Goal: Task Accomplishment & Management: Use online tool/utility

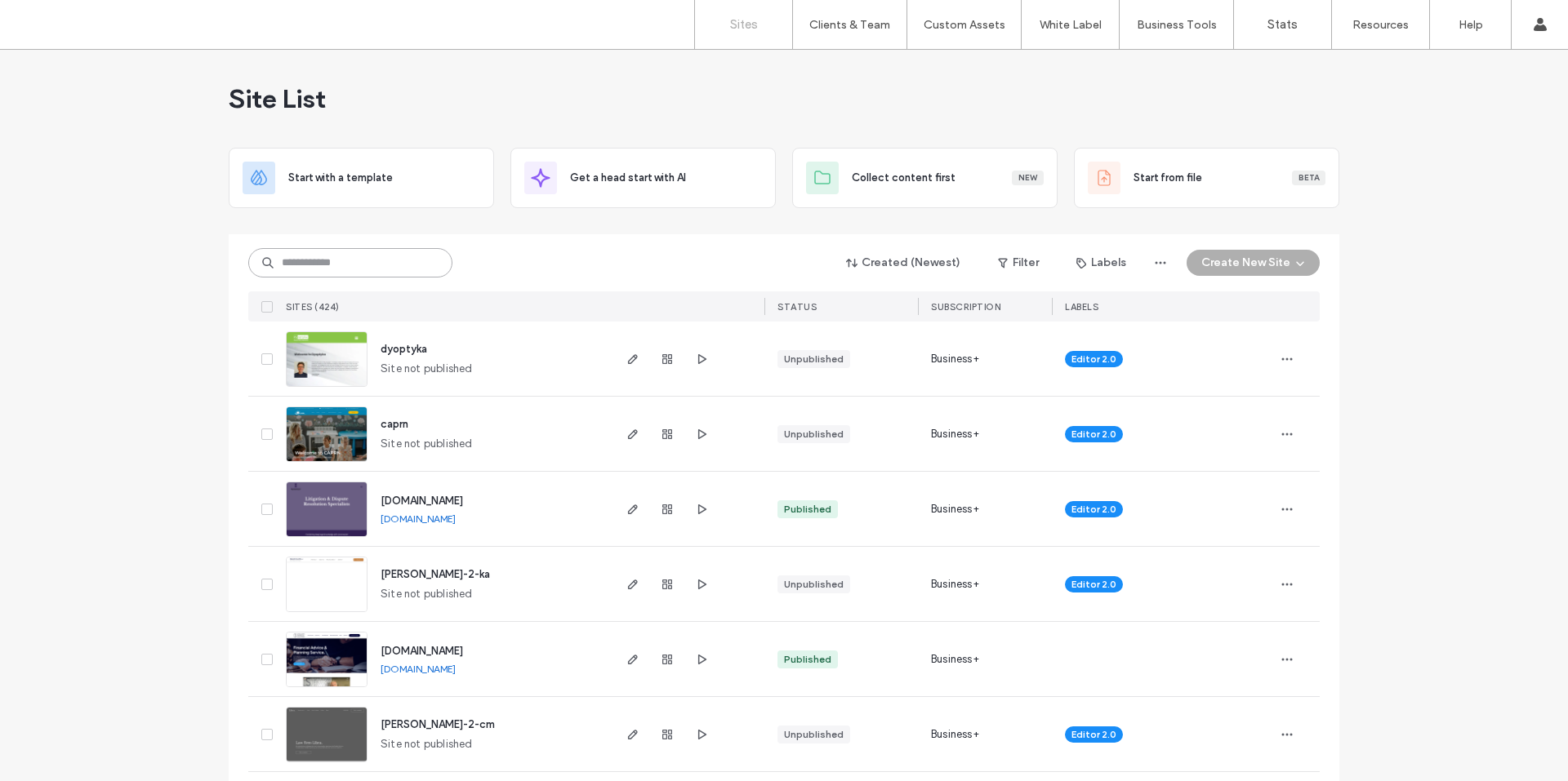
click at [316, 271] on input at bounding box center [350, 263] width 204 height 30
click at [661, 658] on icon "button" at bounding box center [668, 660] width 13 height 13
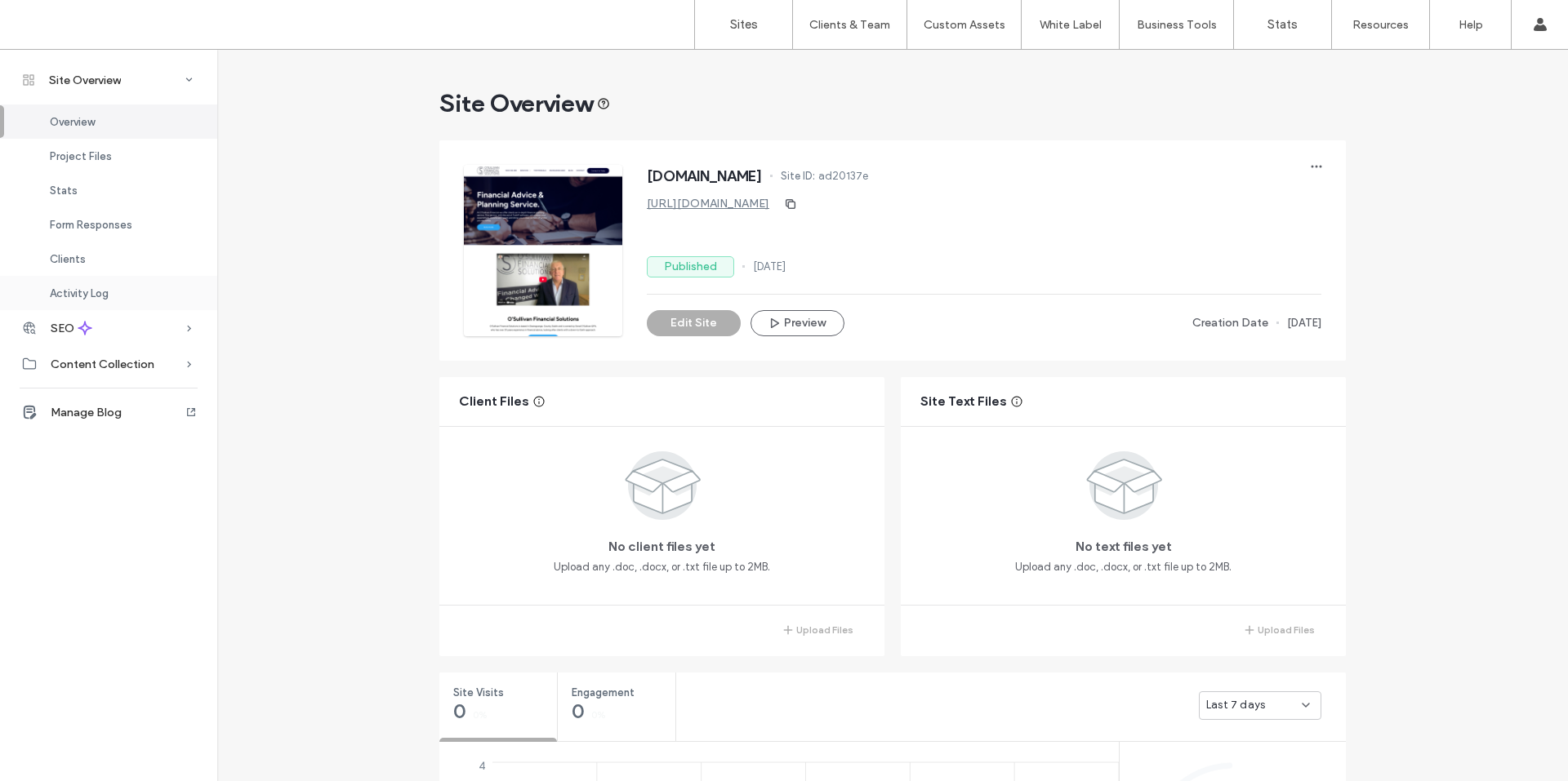
click at [107, 294] on span "Activity Log" at bounding box center [79, 293] width 59 height 13
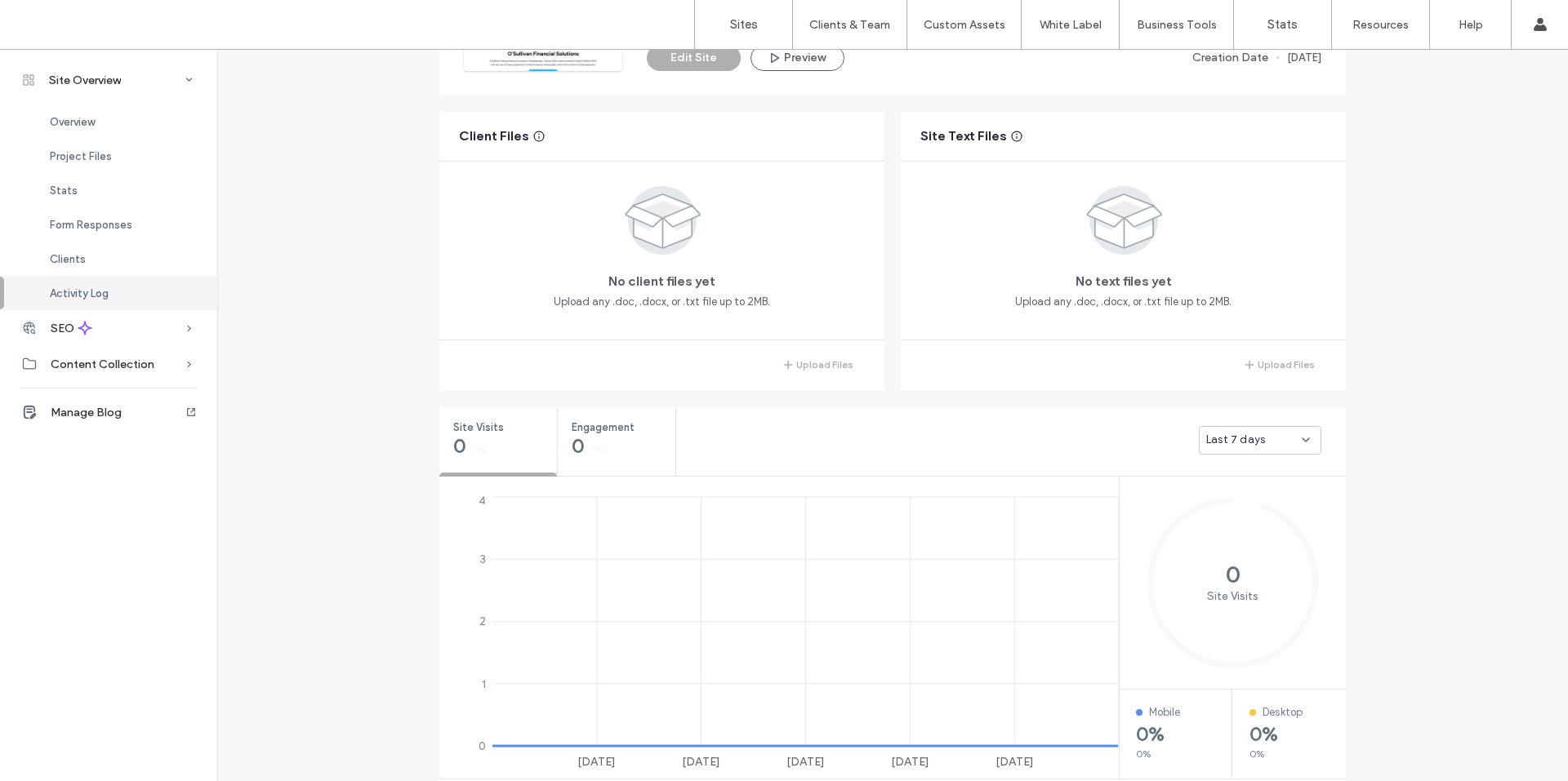
scroll to position [1315, 0]
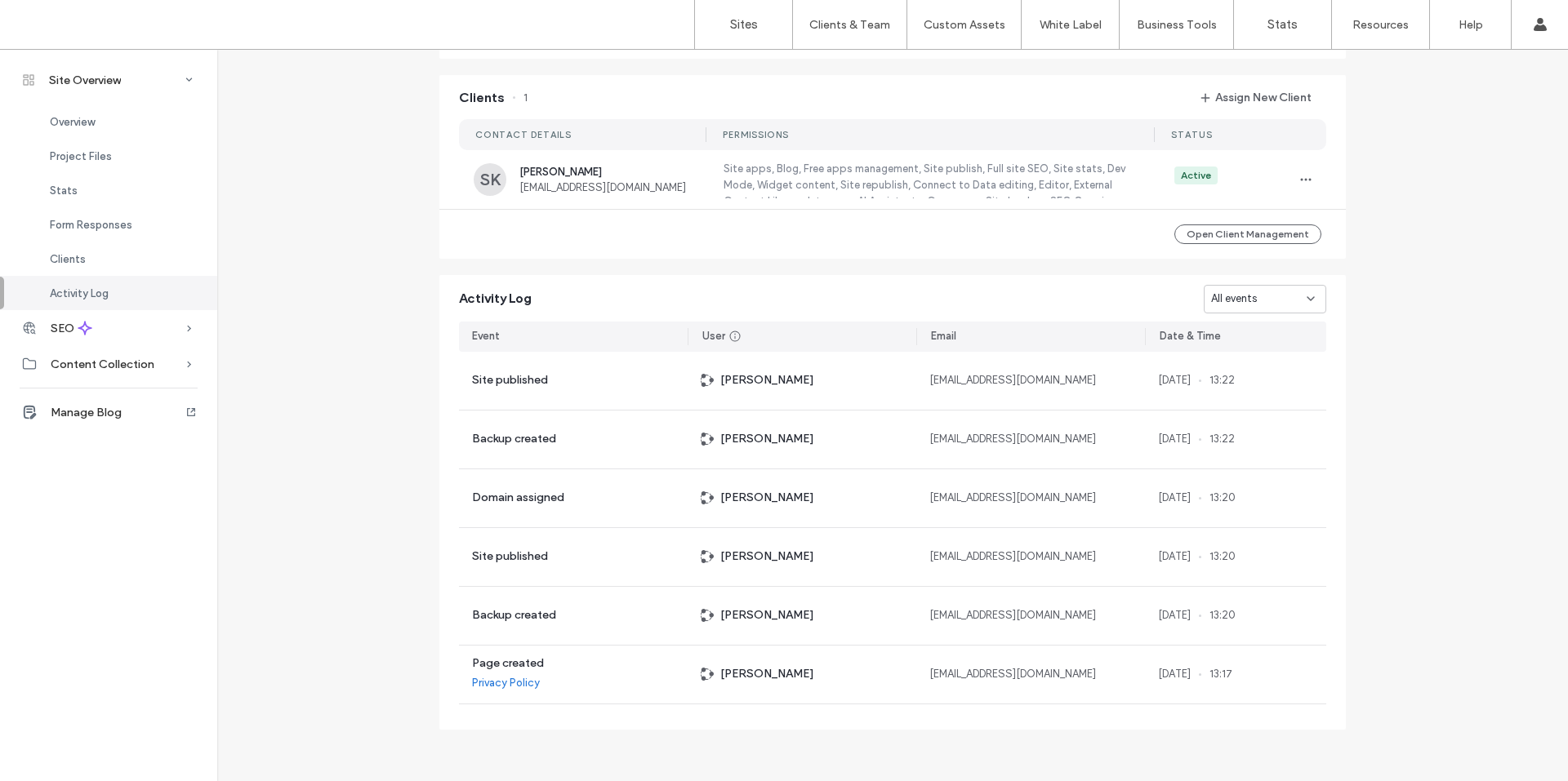
click at [1297, 295] on div "All events" at bounding box center [1258, 298] width 95 height 16
click at [1235, 472] on span "Site created" at bounding box center [1236, 470] width 63 height 16
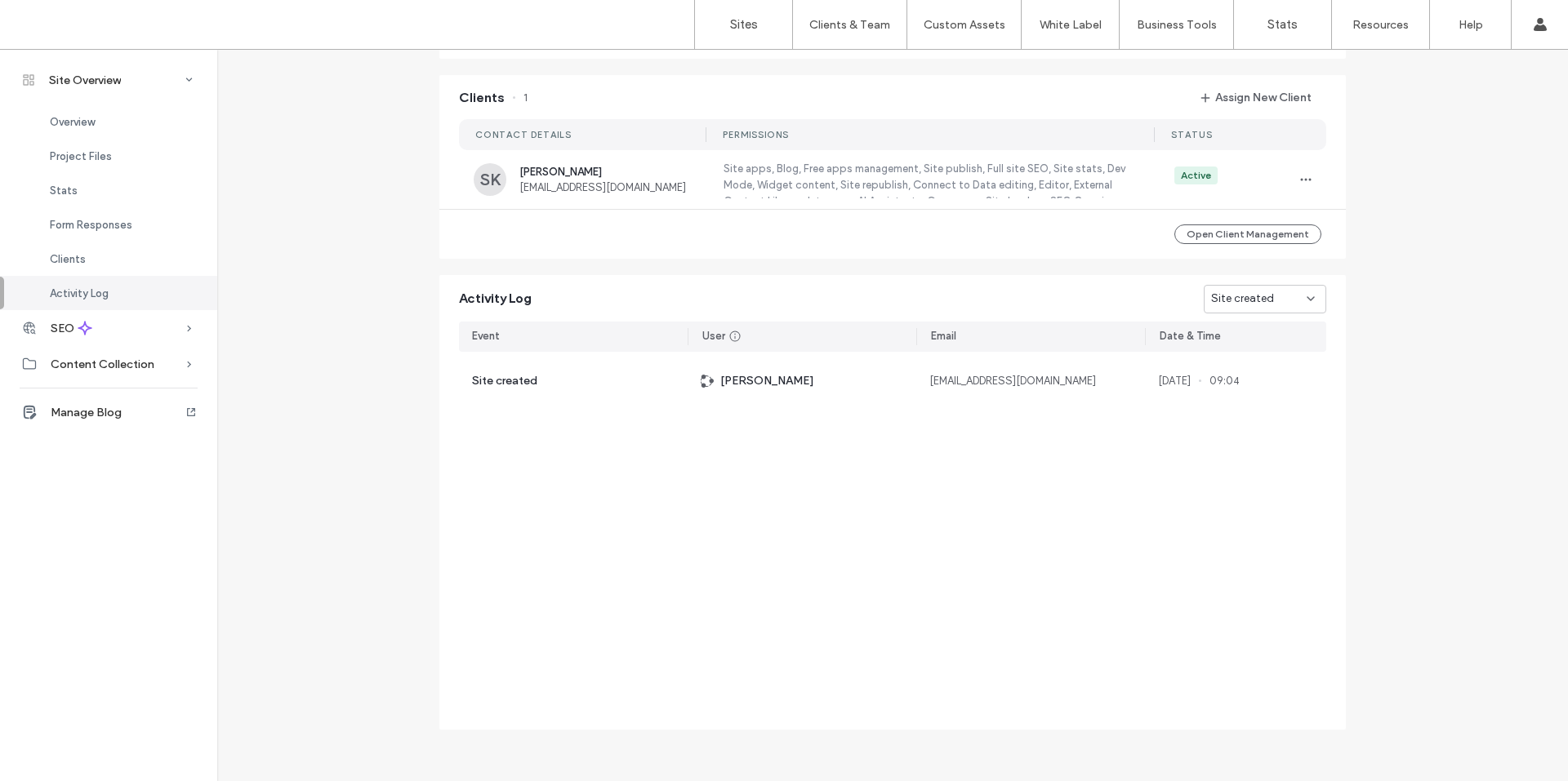
click at [1290, 299] on div "Site created" at bounding box center [1258, 298] width 95 height 16
click at [1261, 441] on span "Page created" at bounding box center [1239, 442] width 67 height 16
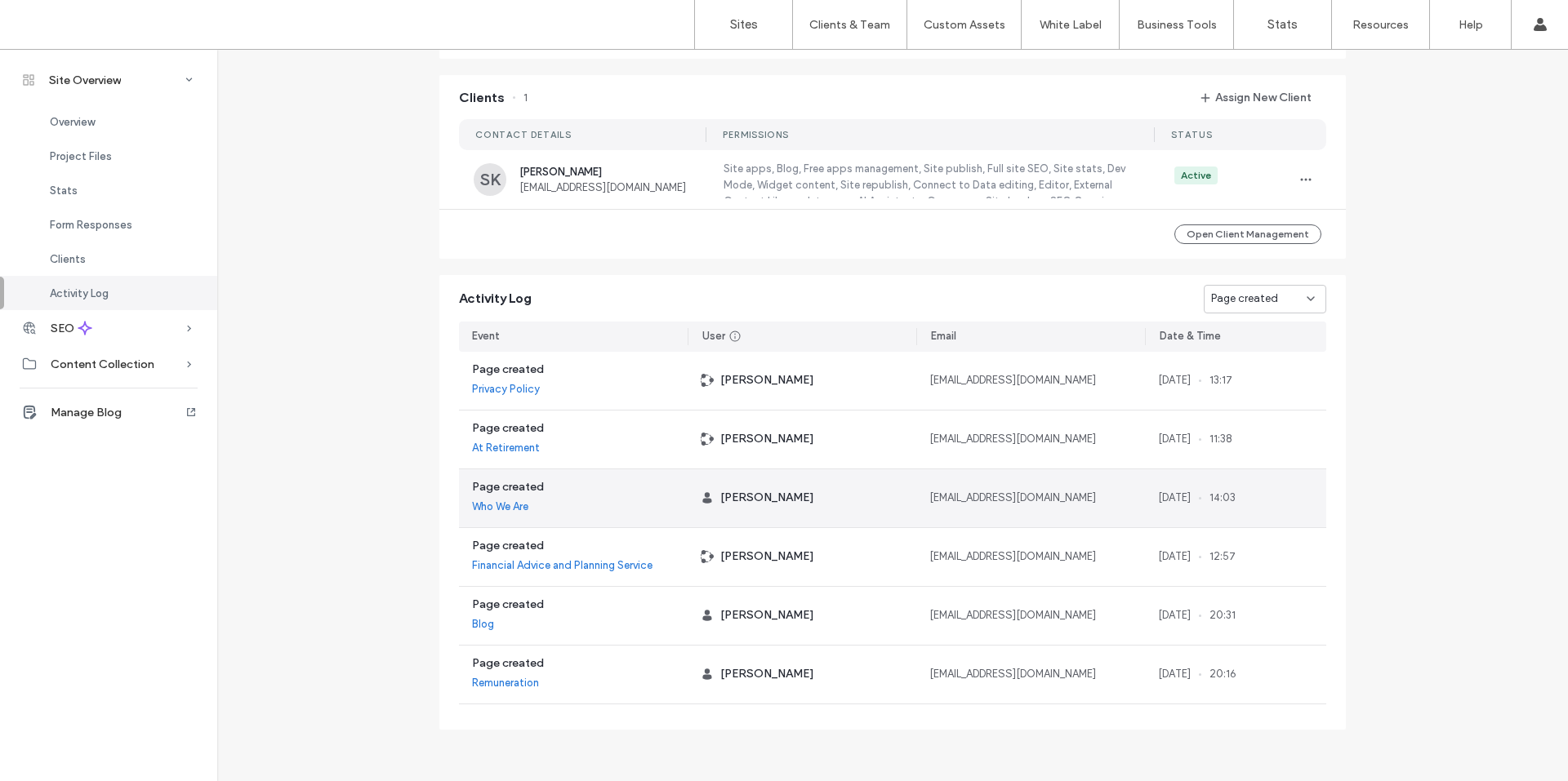
scroll to position [289, 0]
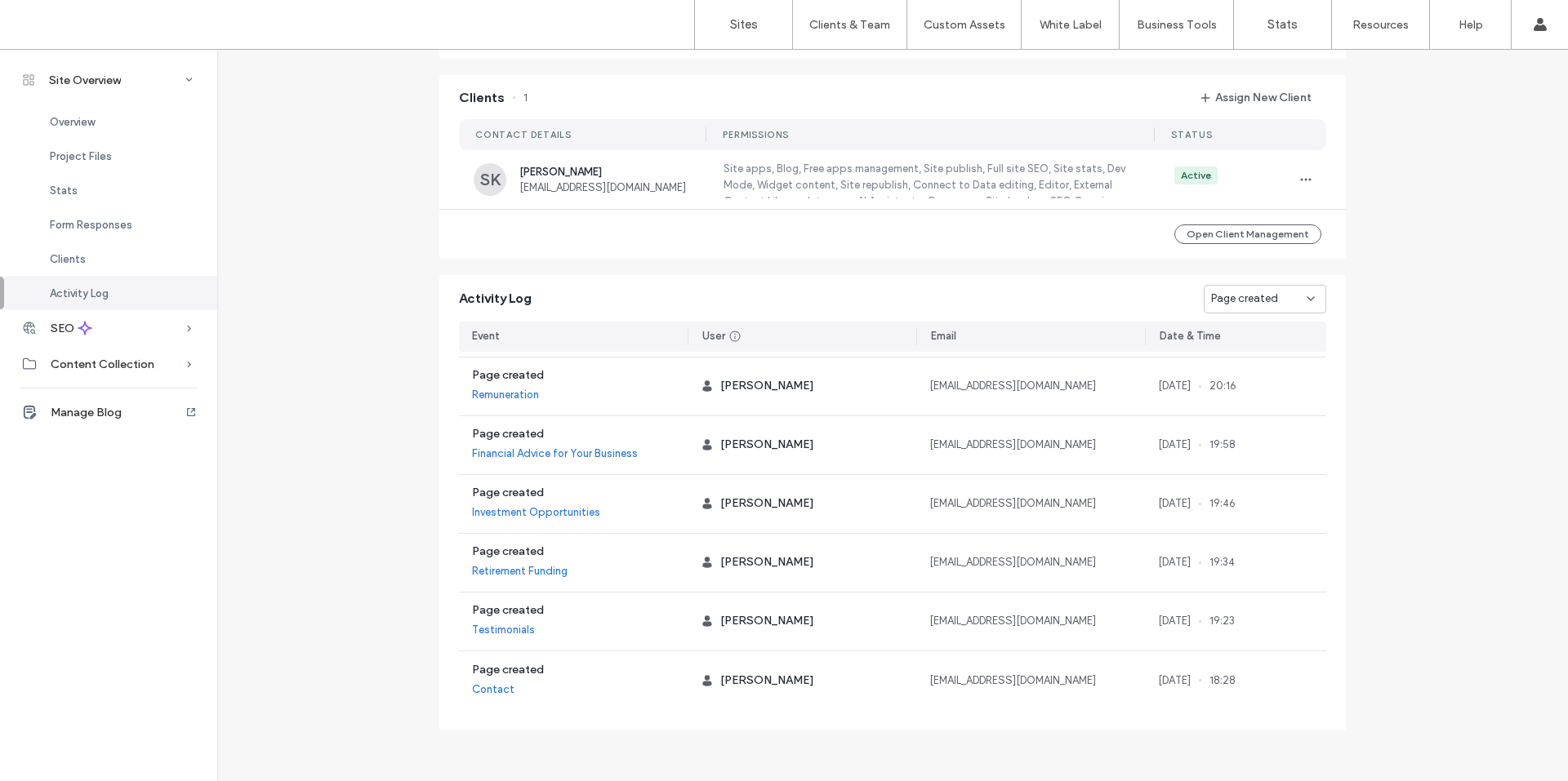
click at [1292, 303] on div "Page created" at bounding box center [1258, 298] width 95 height 16
click at [1235, 468] on span "Site created" at bounding box center [1236, 470] width 63 height 16
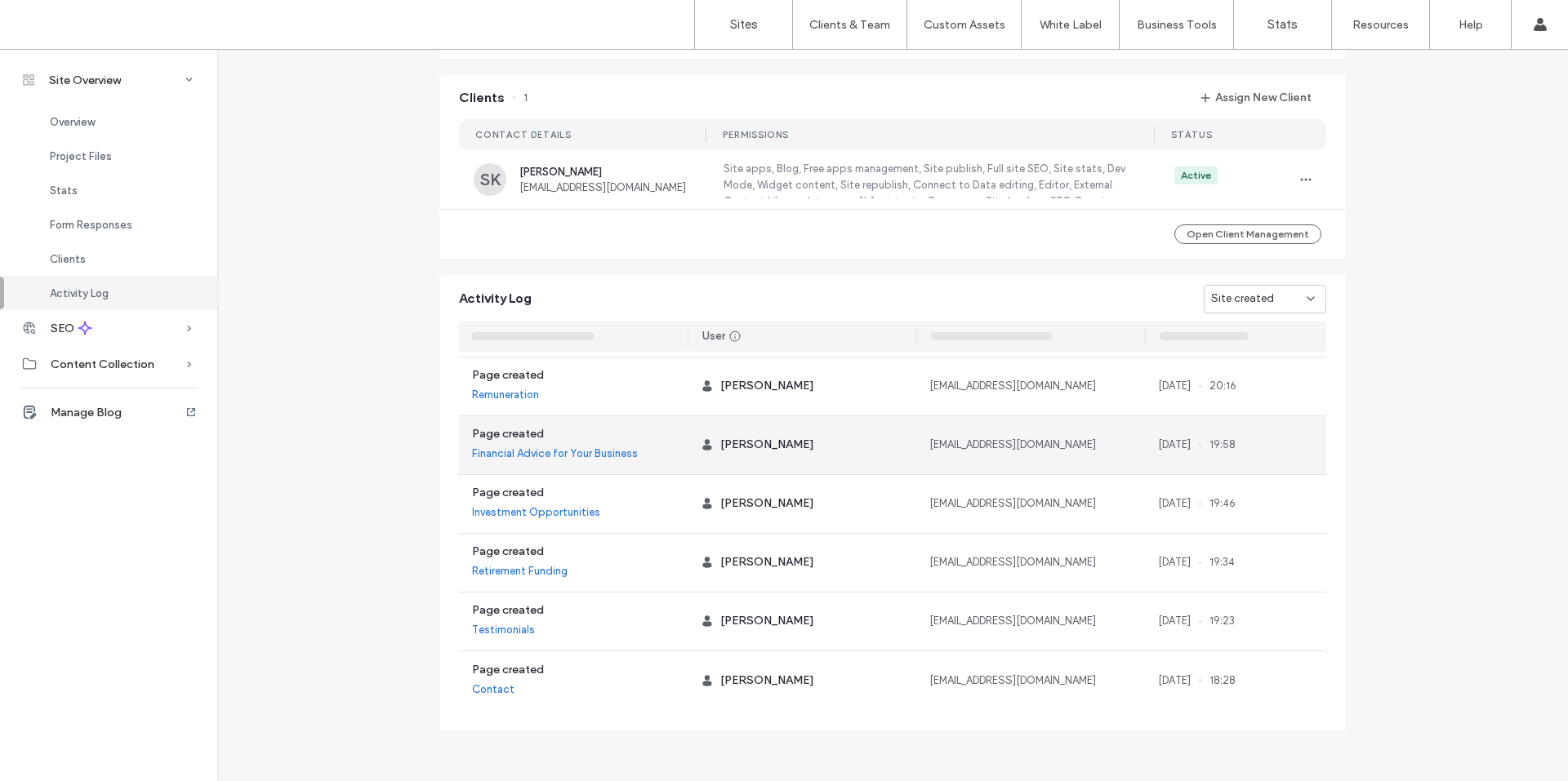
scroll to position [0, 0]
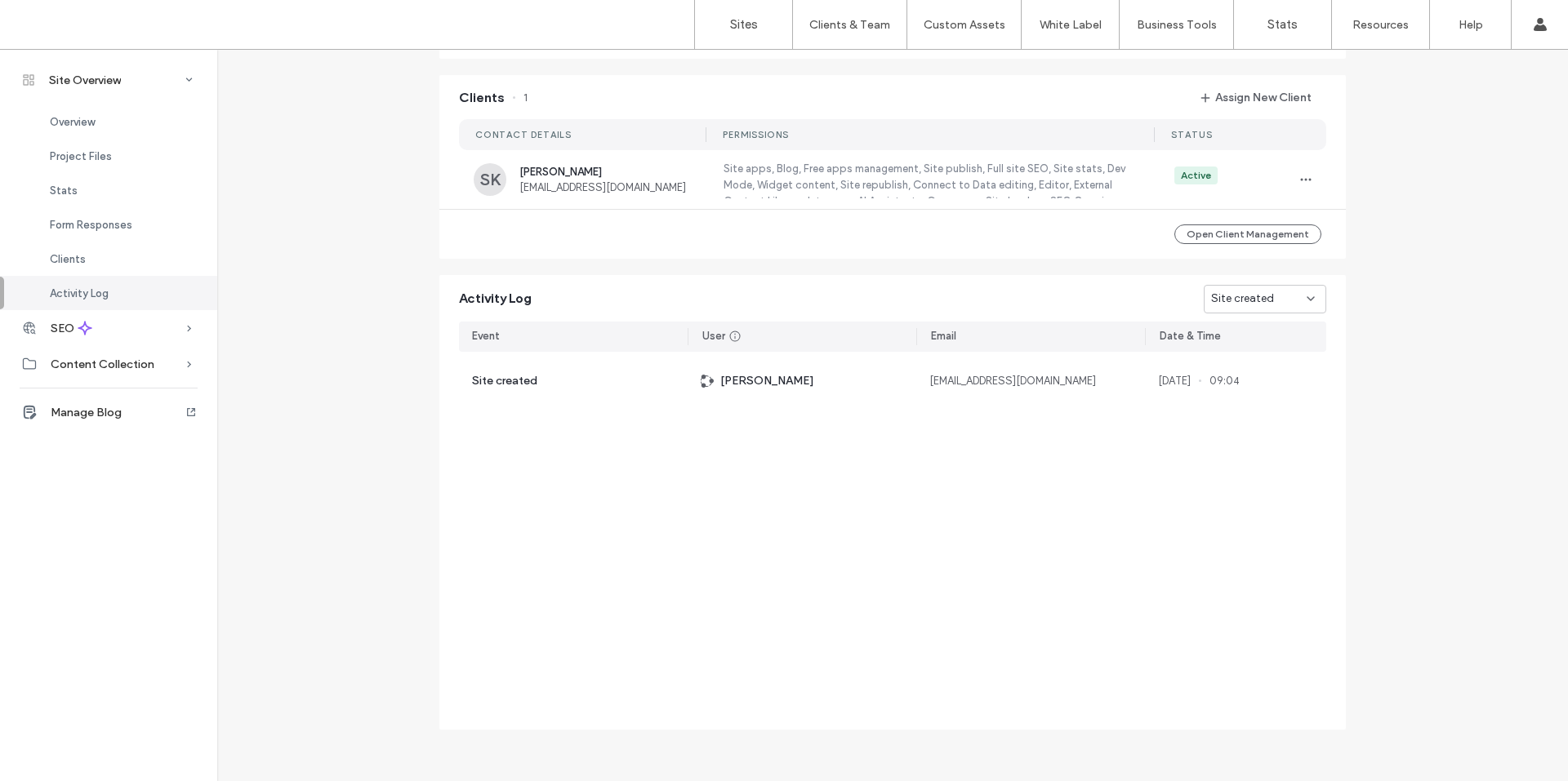
click at [1311, 300] on div "Site created" at bounding box center [1264, 299] width 122 height 29
click at [1261, 353] on span "Site published" at bounding box center [1240, 356] width 70 height 16
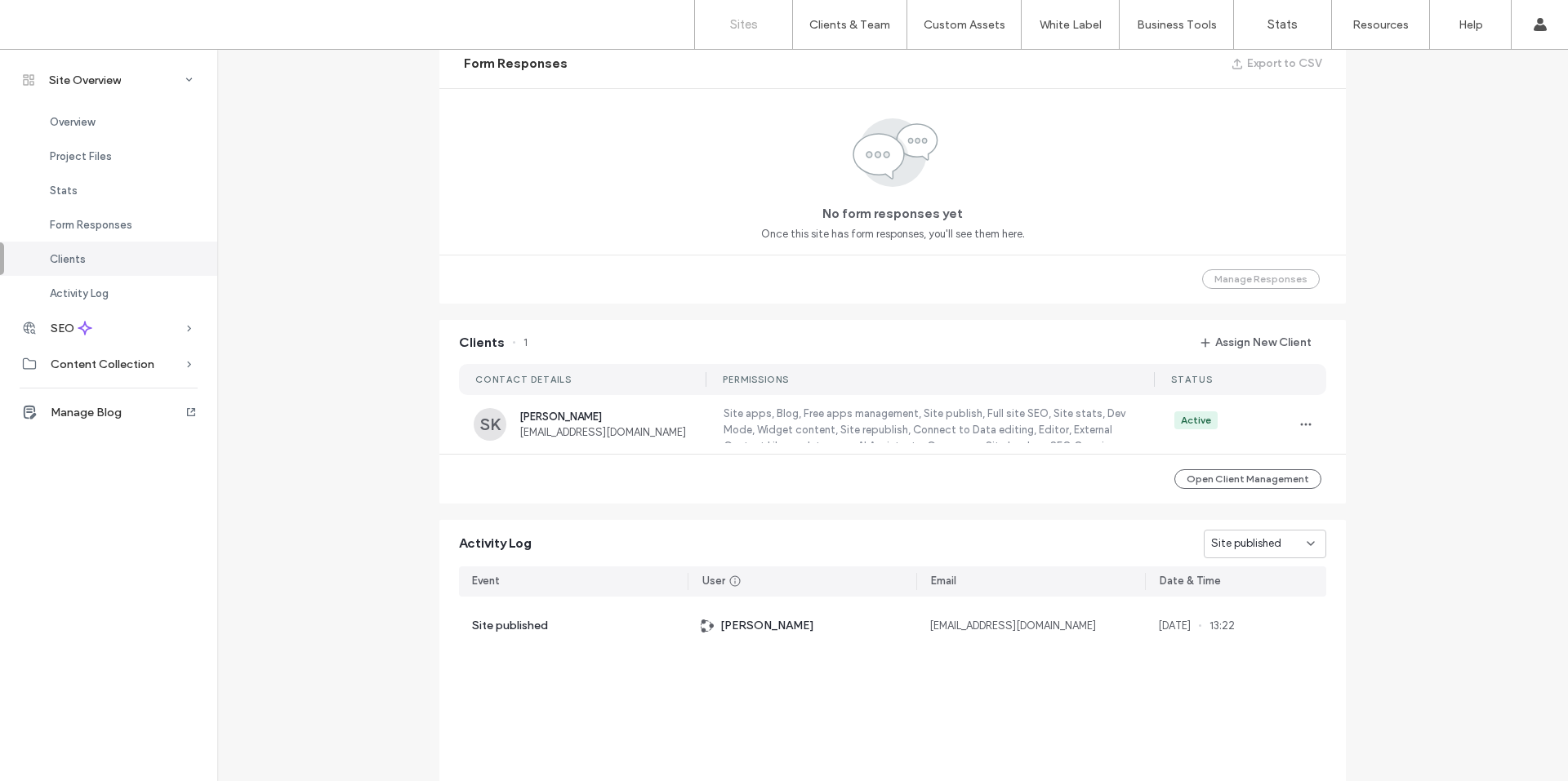
click at [719, 13] on link "Sites" at bounding box center [743, 24] width 97 height 49
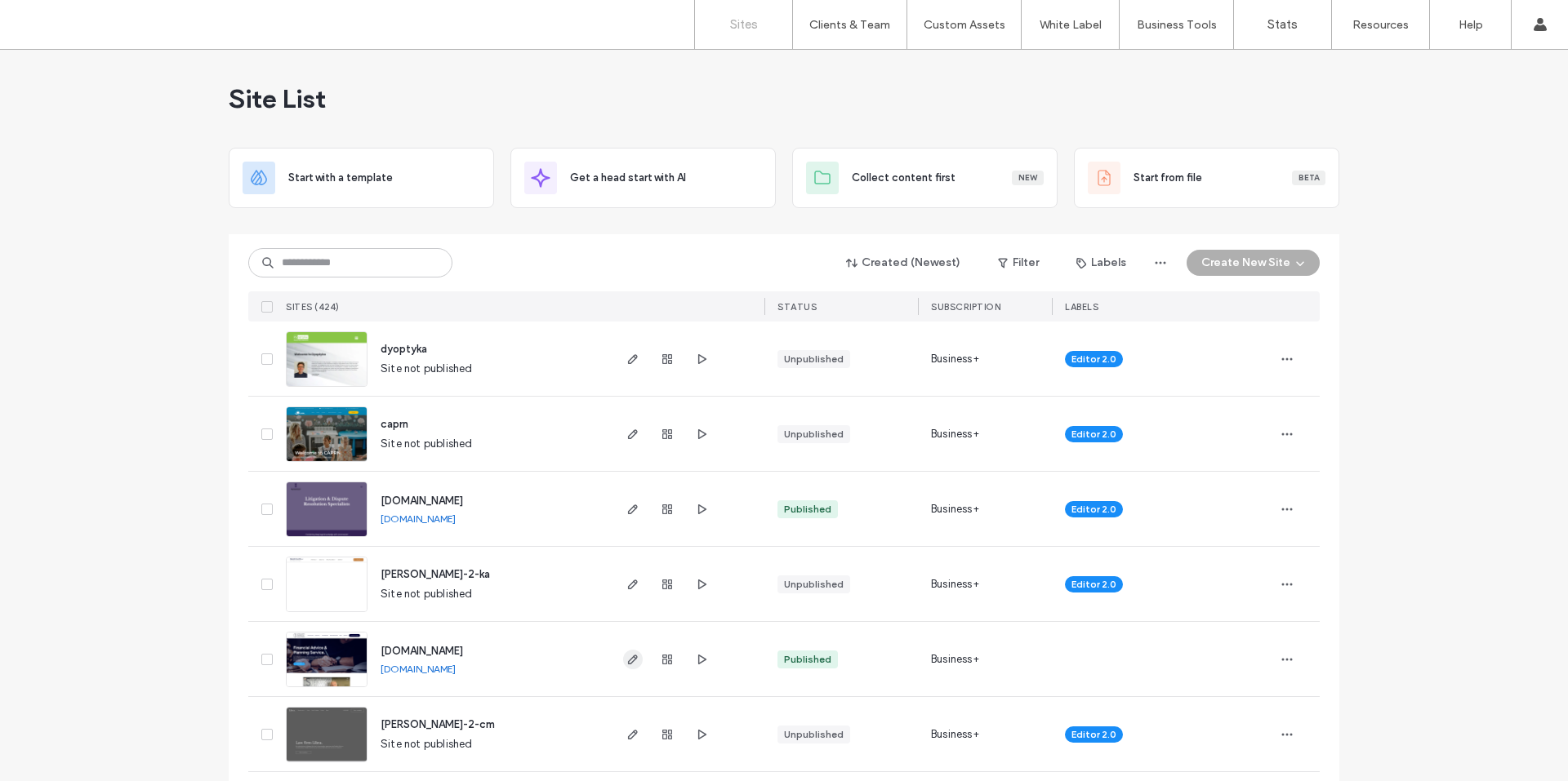
click at [626, 659] on icon "button" at bounding box center [633, 660] width 13 height 13
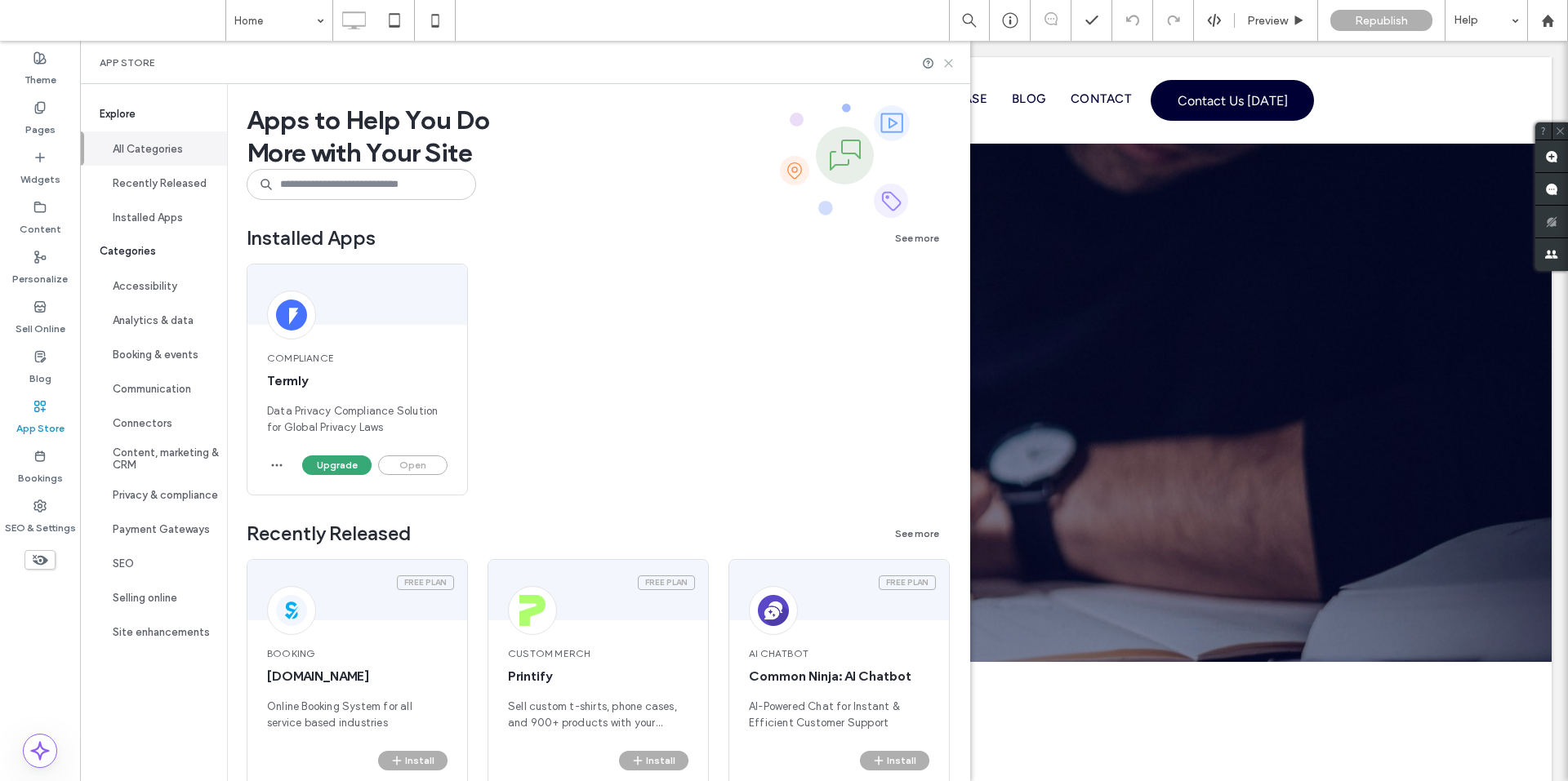
click at [954, 63] on icon at bounding box center [948, 63] width 13 height 13
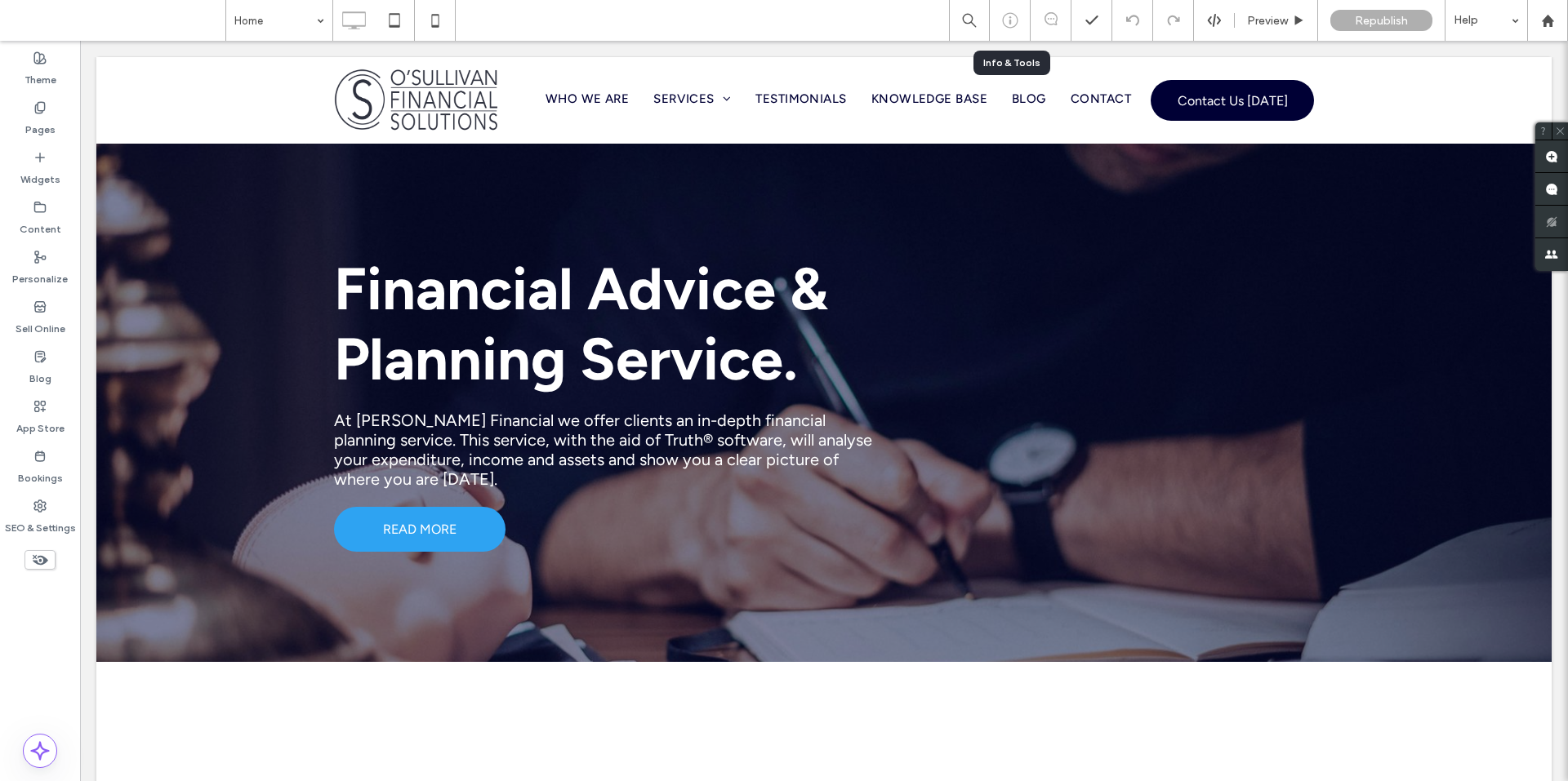
click at [1008, 24] on icon at bounding box center [1010, 20] width 16 height 16
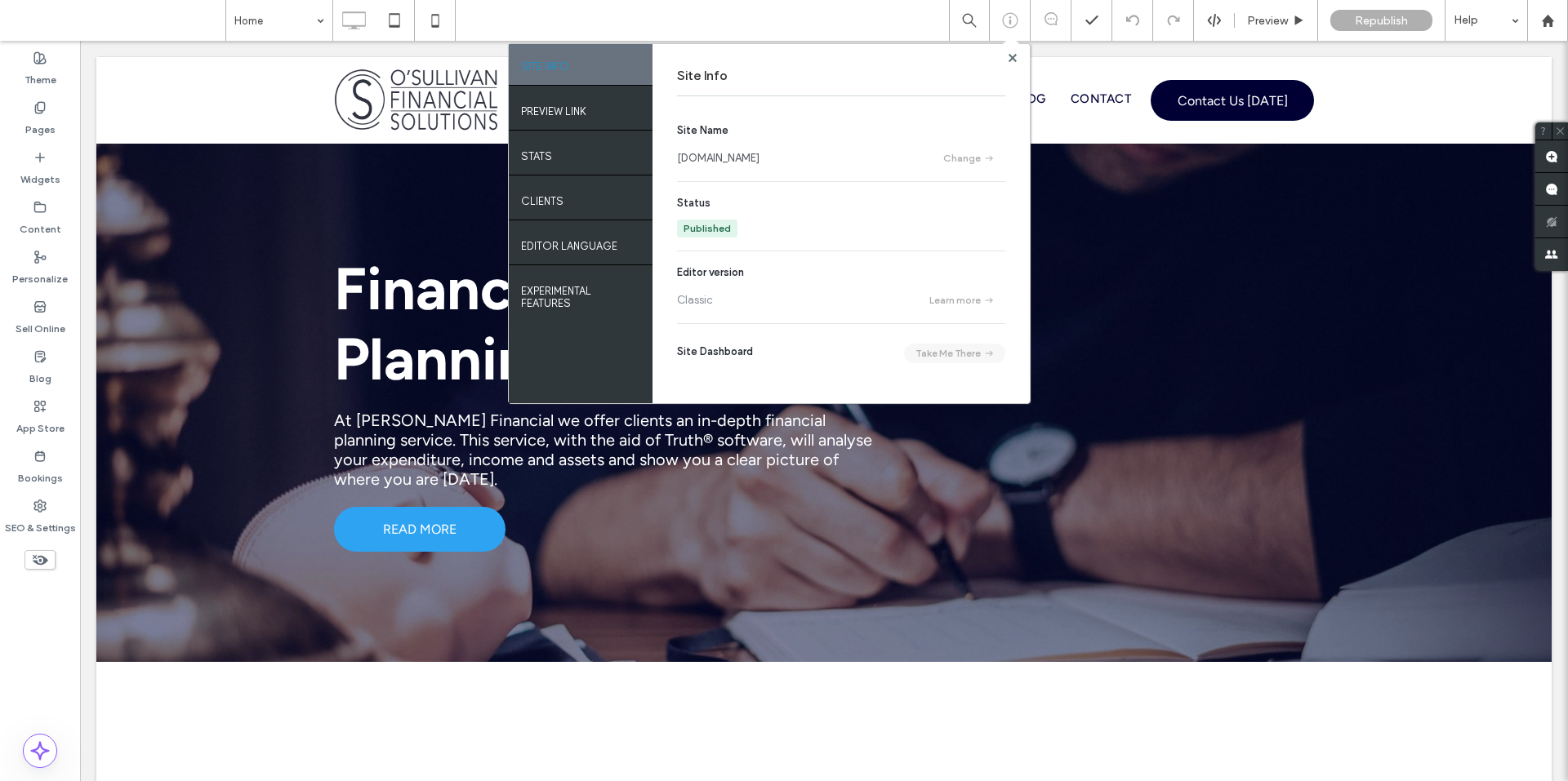
click at [939, 351] on button "Take Me There" at bounding box center [954, 353] width 101 height 19
click at [1008, 56] on use at bounding box center [1011, 57] width 8 height 8
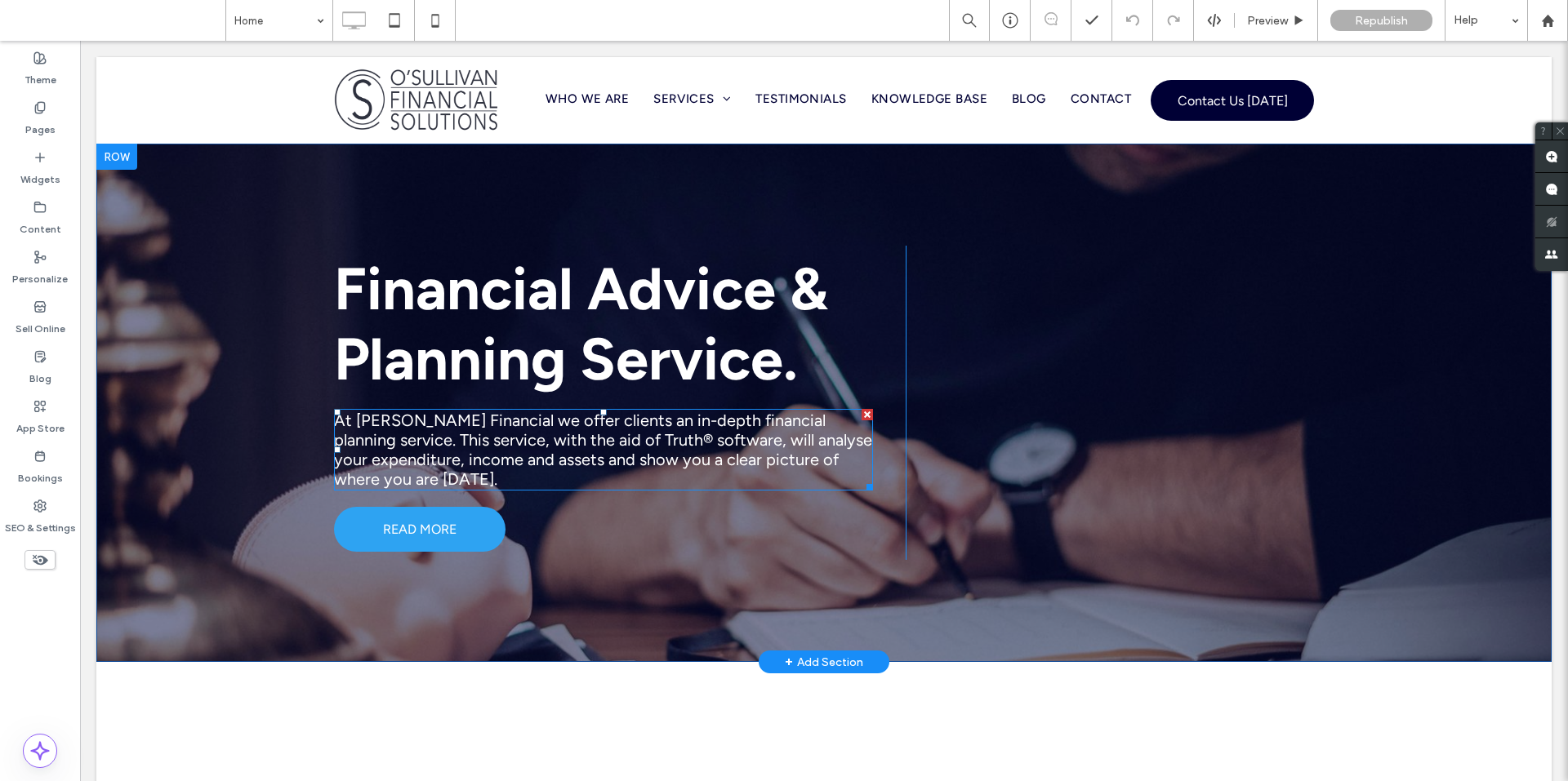
click at [488, 424] on span "At O’Sullivan Financial we offer clients an in-depth financial planning service…" at bounding box center [602, 449] width 538 height 78
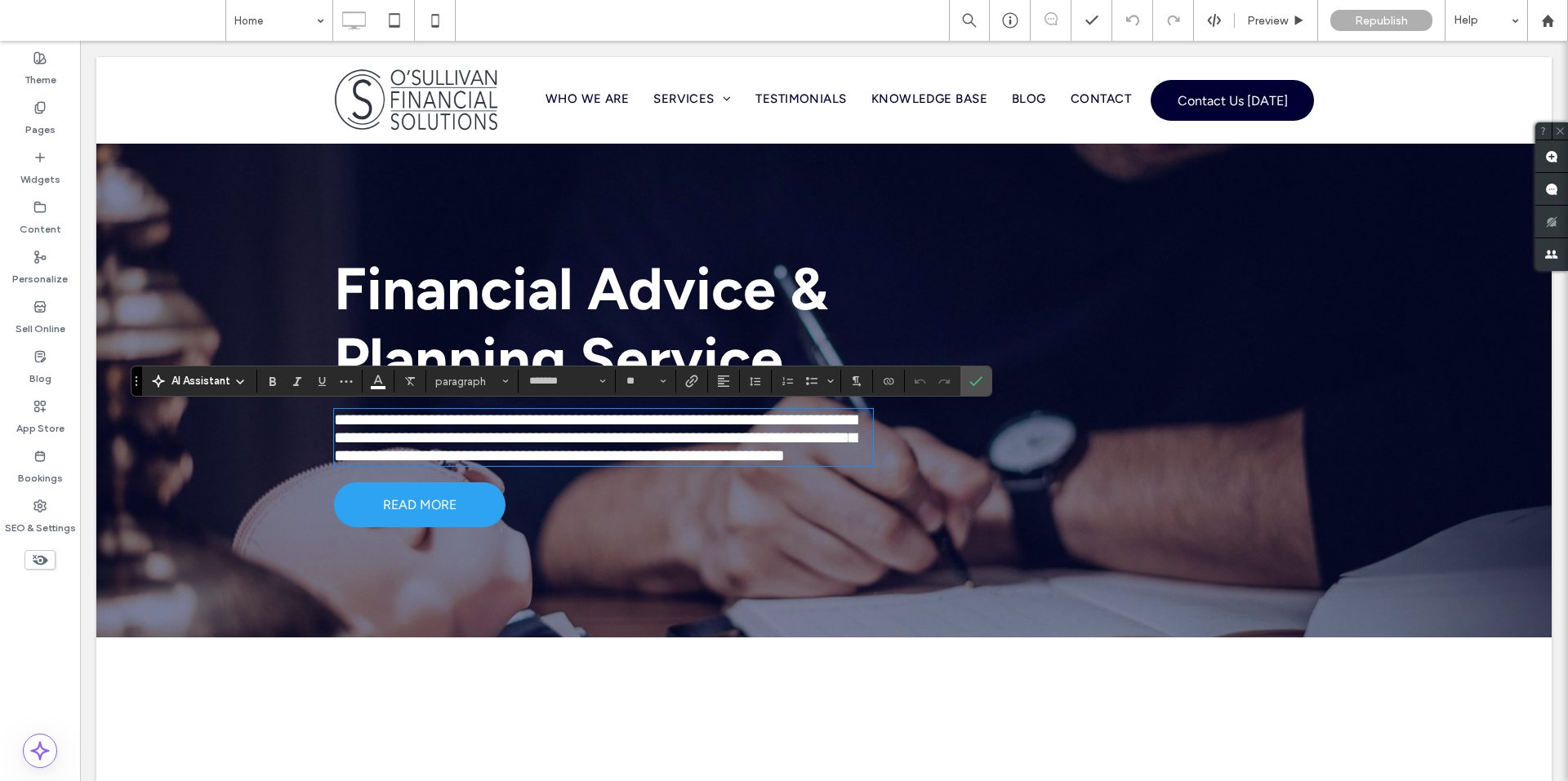
type input "*******"
type input "**"
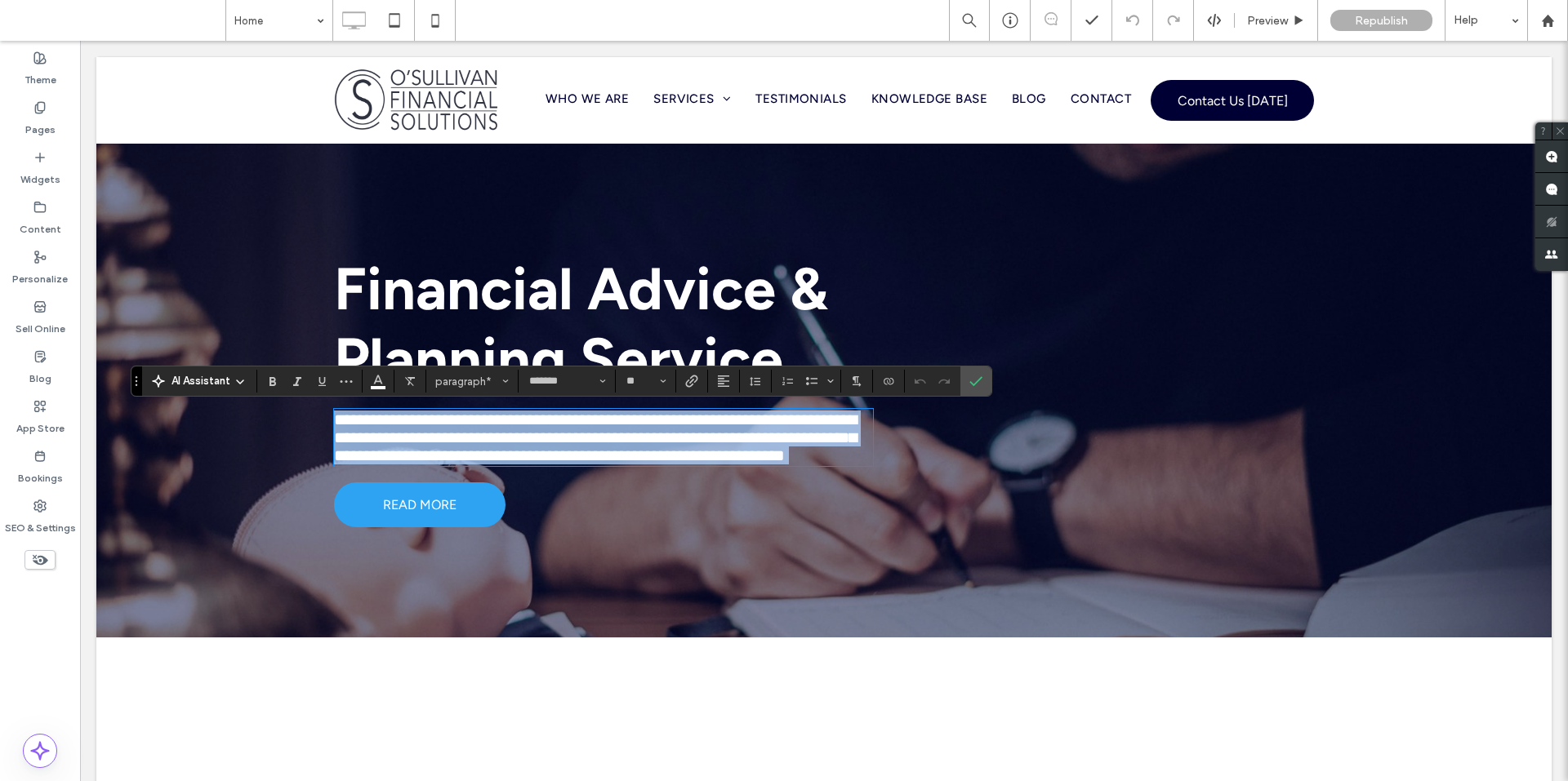
click at [489, 416] on span "**********" at bounding box center [594, 438] width 522 height 52
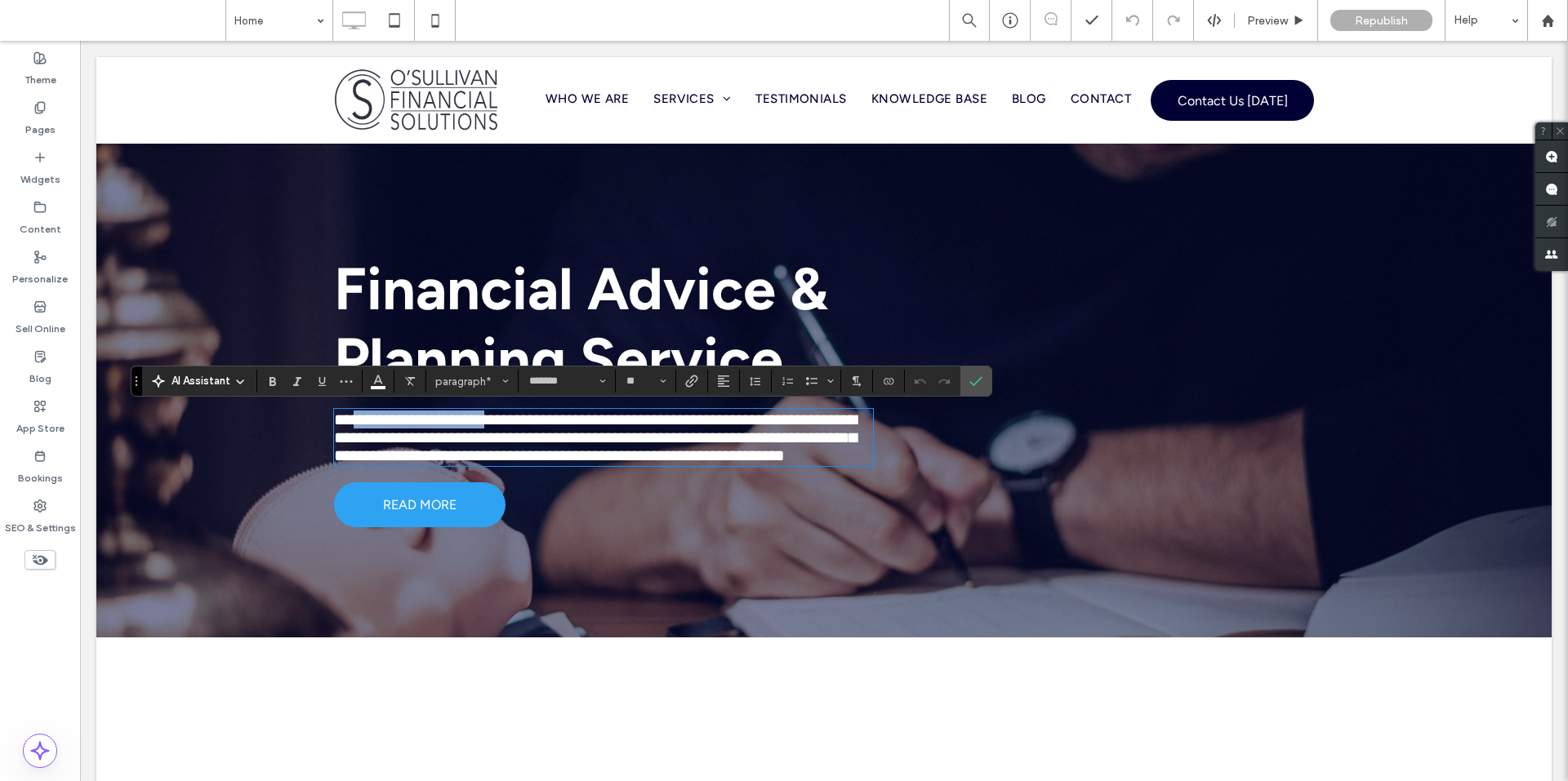
drag, startPoint x: 489, startPoint y: 416, endPoint x: 352, endPoint y: 411, distance: 137.1
click at [352, 412] on span "**********" at bounding box center [594, 438] width 522 height 52
copy span "**********"
click at [1549, 21] on use at bounding box center [1547, 19] width 13 height 13
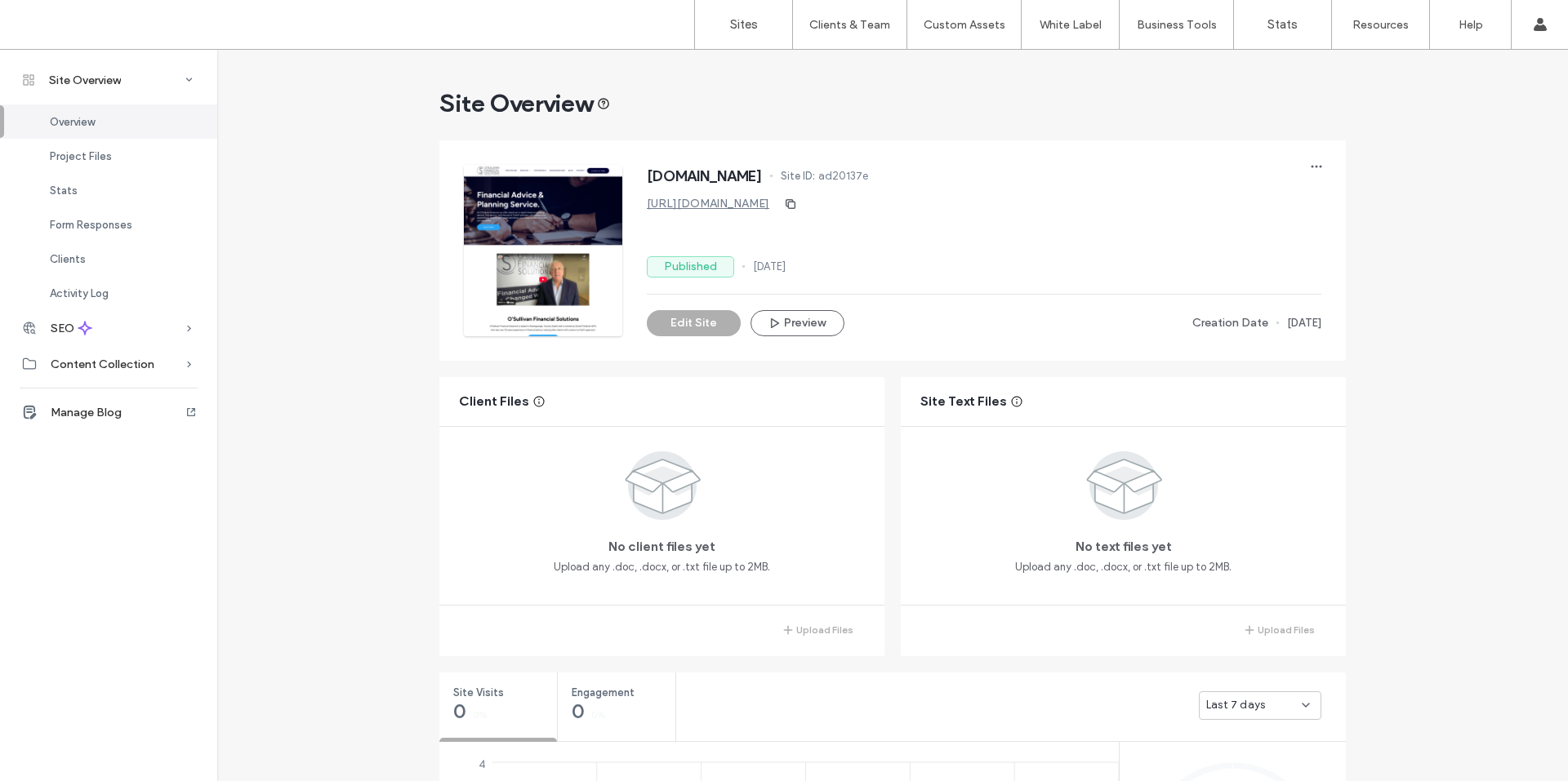
click at [868, 172] on span "ad20137e" at bounding box center [844, 176] width 50 height 16
copy span "ad20137e"
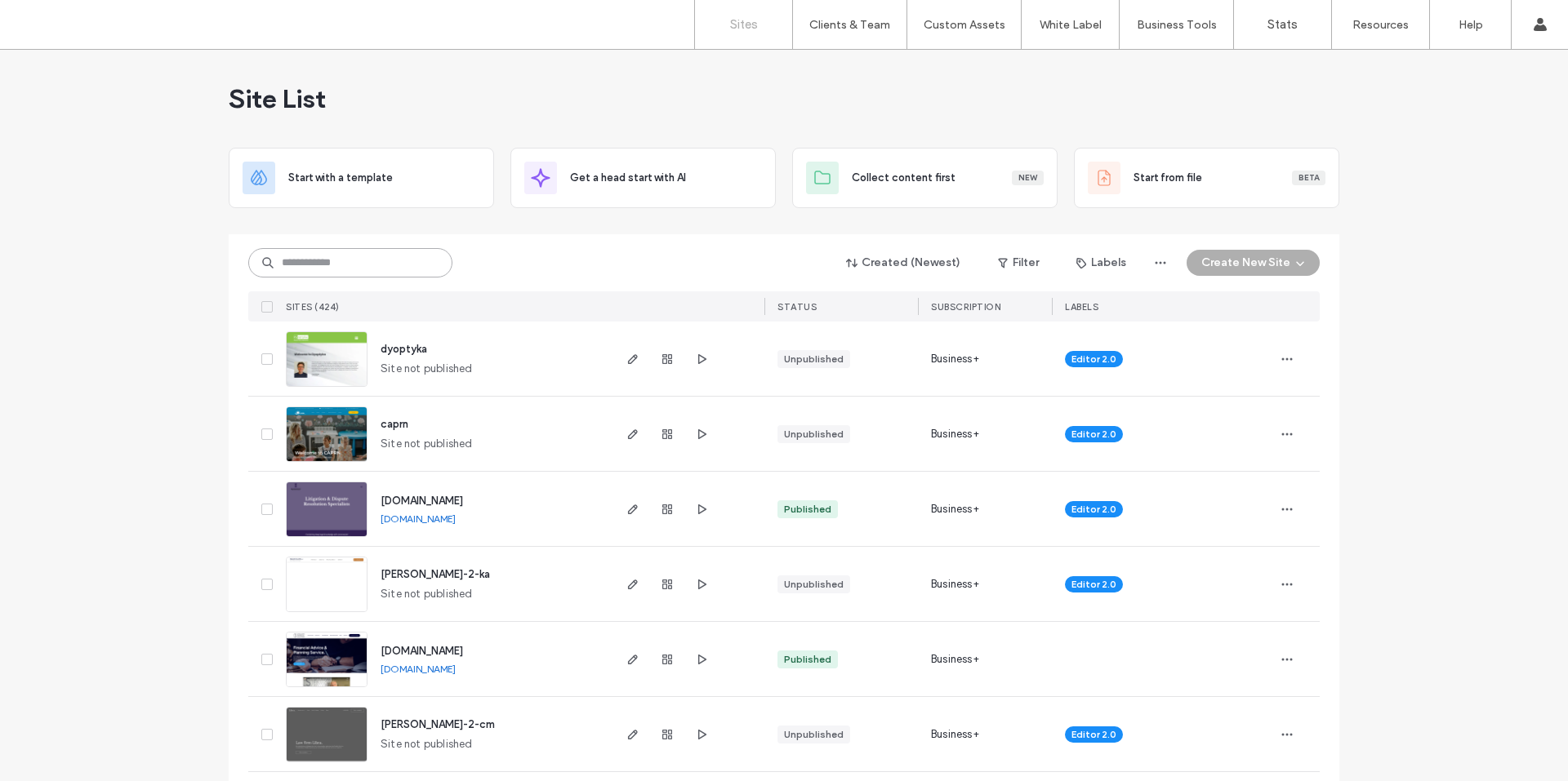
click at [356, 270] on input at bounding box center [350, 263] width 204 height 30
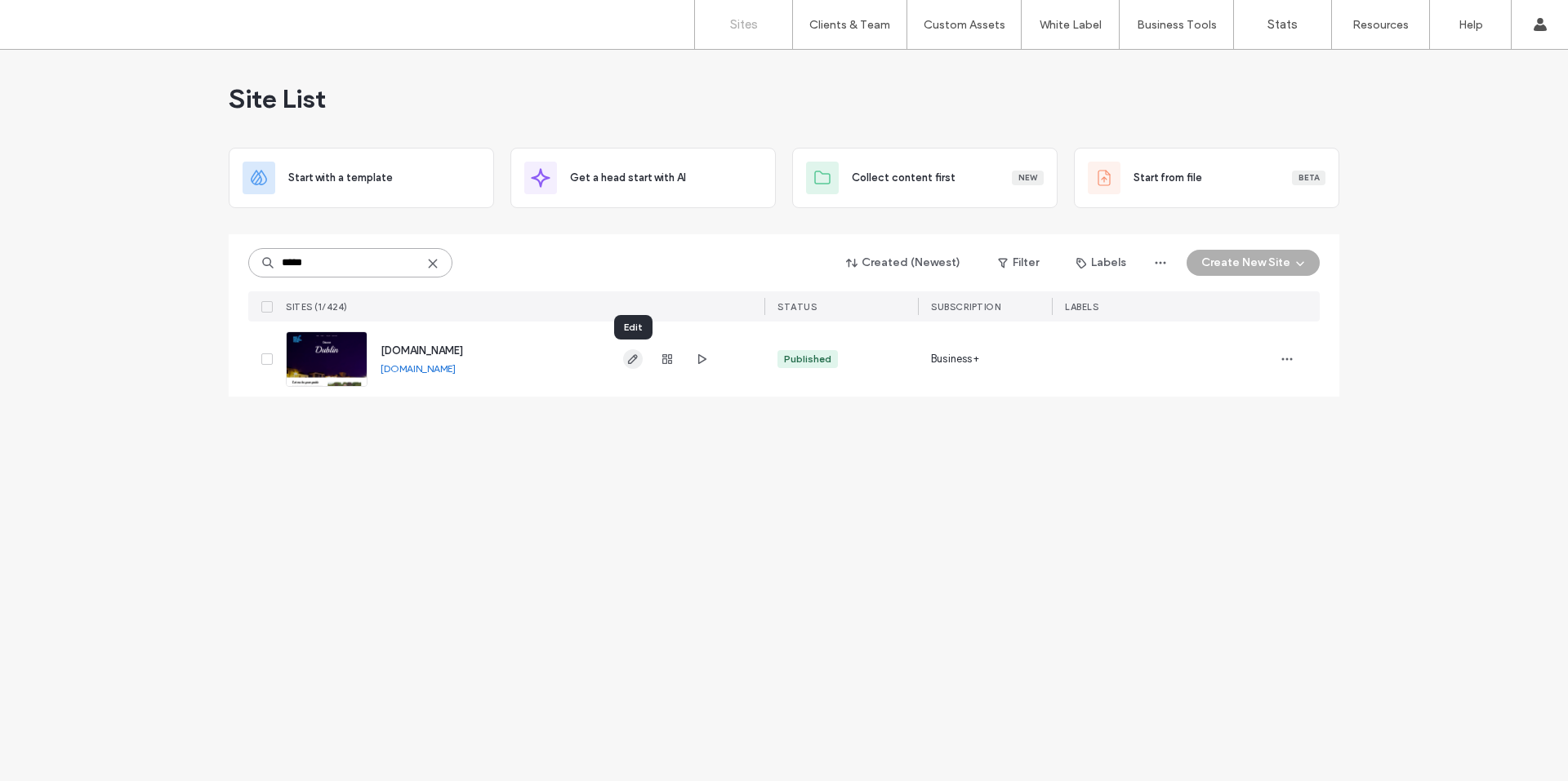
type input "*****"
click at [632, 357] on icon "button" at bounding box center [633, 360] width 13 height 13
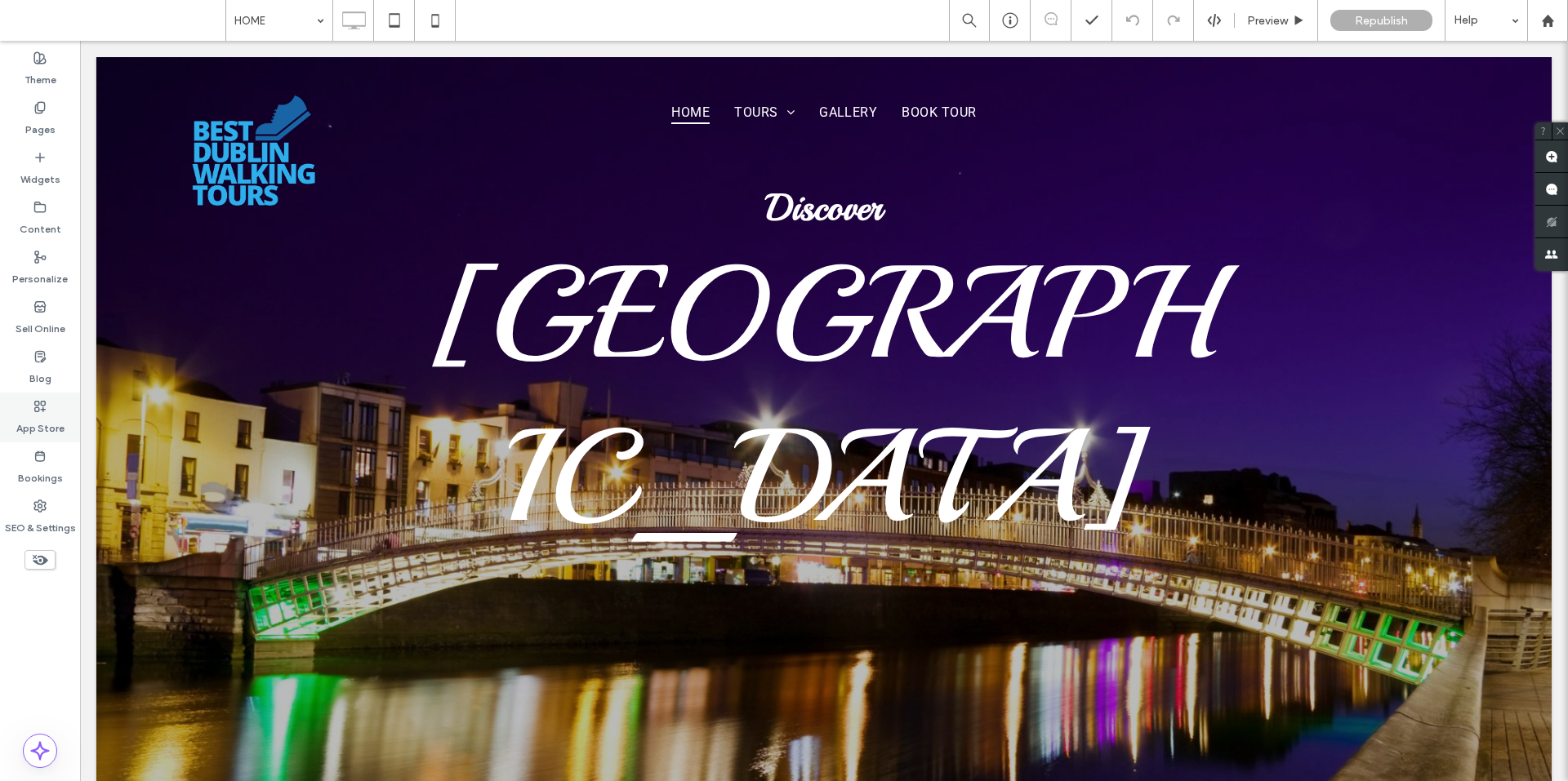
click at [31, 408] on div "App Store" at bounding box center [39, 417] width 80 height 50
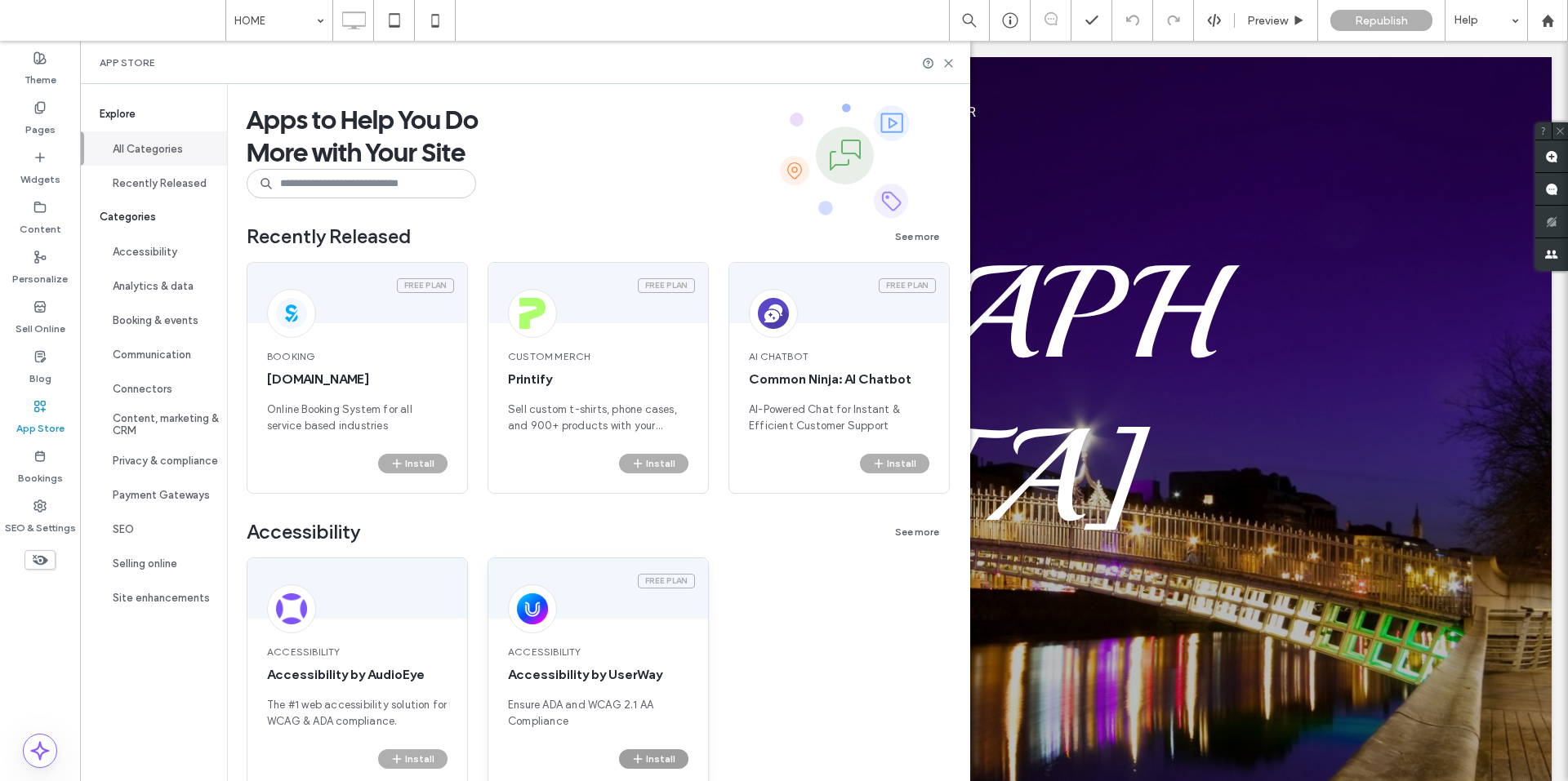
click at [657, 755] on button "Install" at bounding box center [653, 759] width 69 height 19
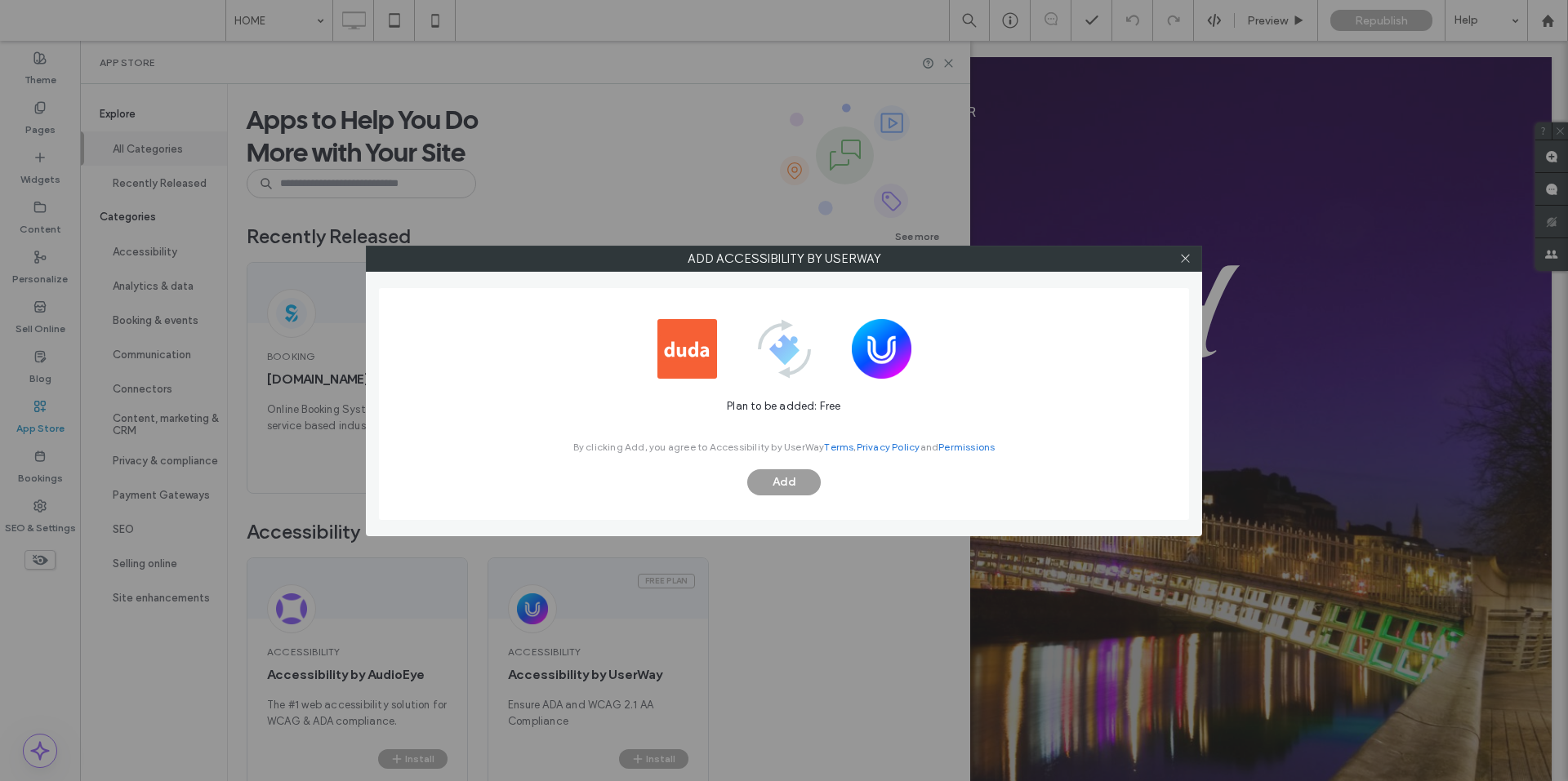
click at [775, 470] on button "Add" at bounding box center [784, 482] width 73 height 26
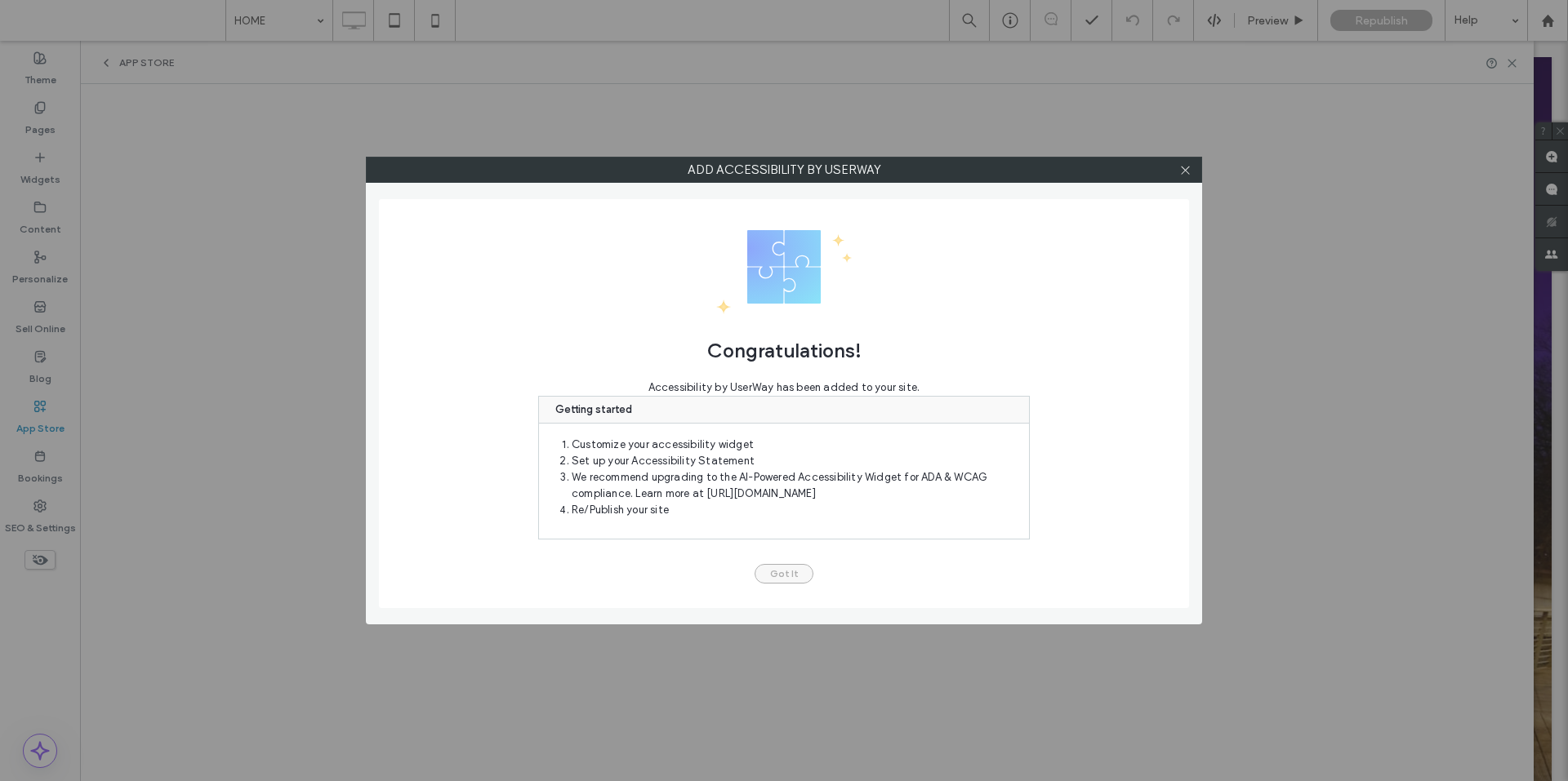
click at [793, 575] on button "Got It" at bounding box center [783, 574] width 59 height 19
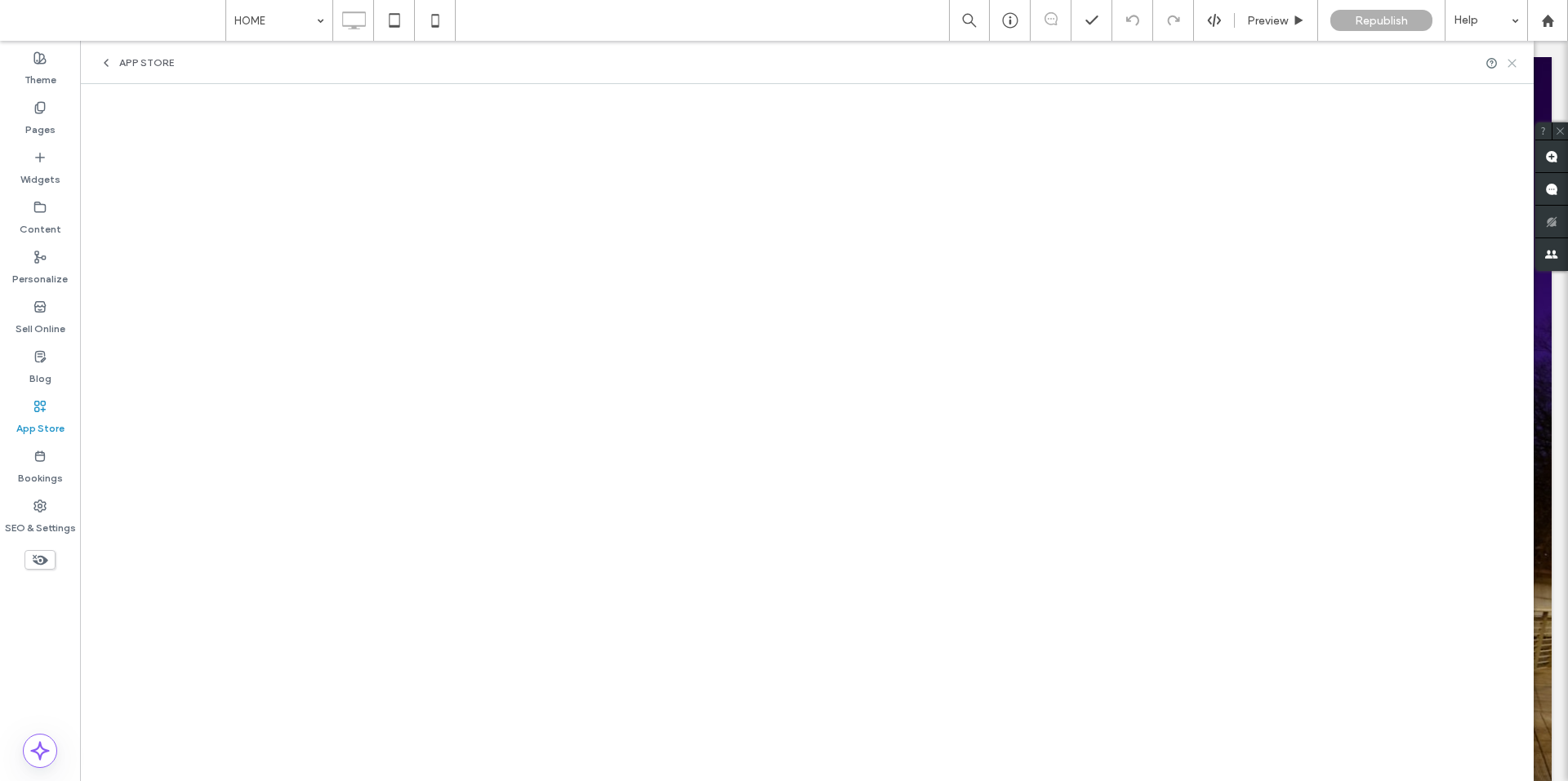
click at [1509, 63] on icon at bounding box center [1511, 63] width 13 height 13
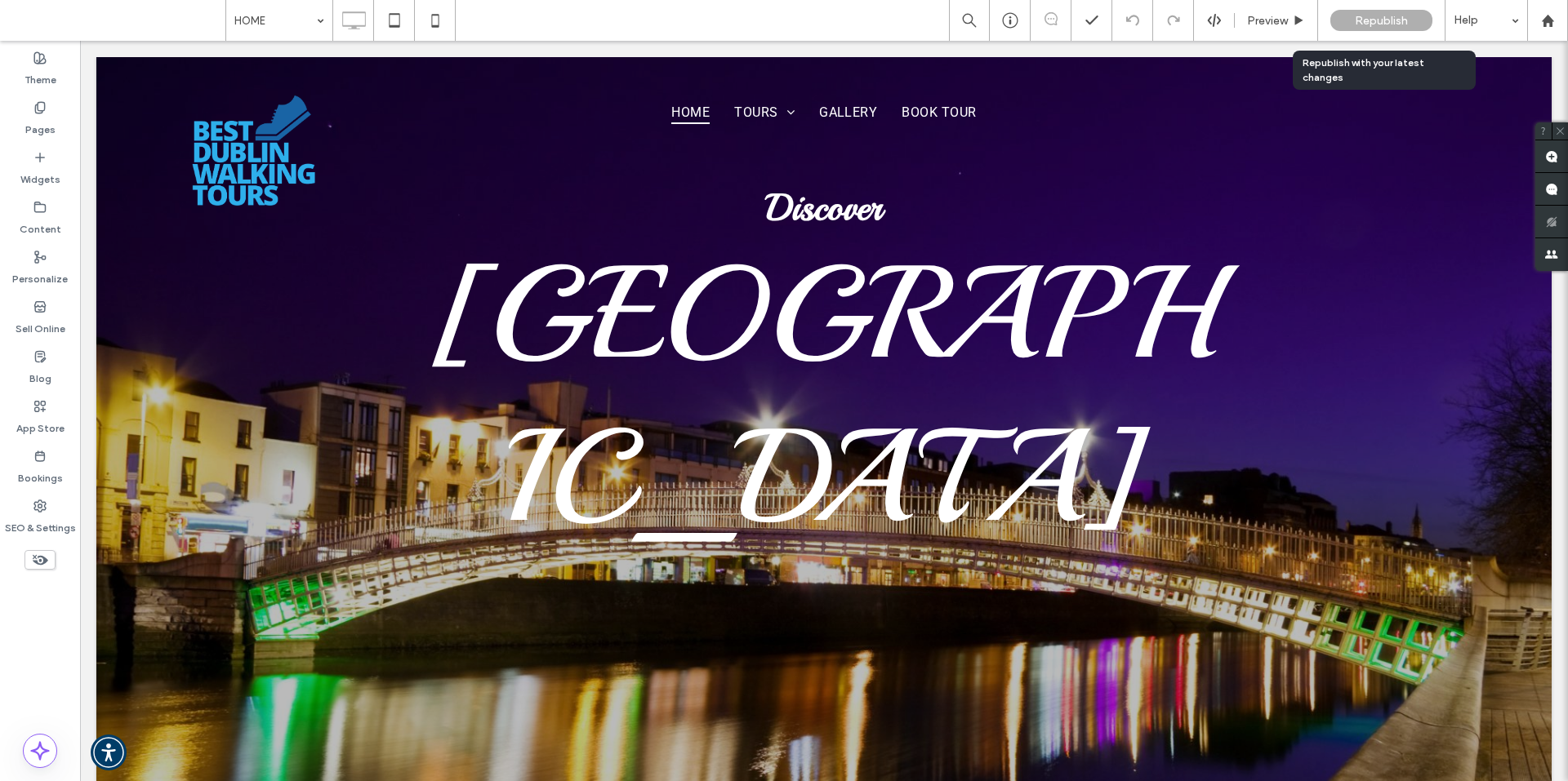
drag, startPoint x: 1376, startPoint y: 24, endPoint x: 1288, endPoint y: 7, distance: 89.6
click at [1376, 24] on span "Republish" at bounding box center [1380, 20] width 53 height 13
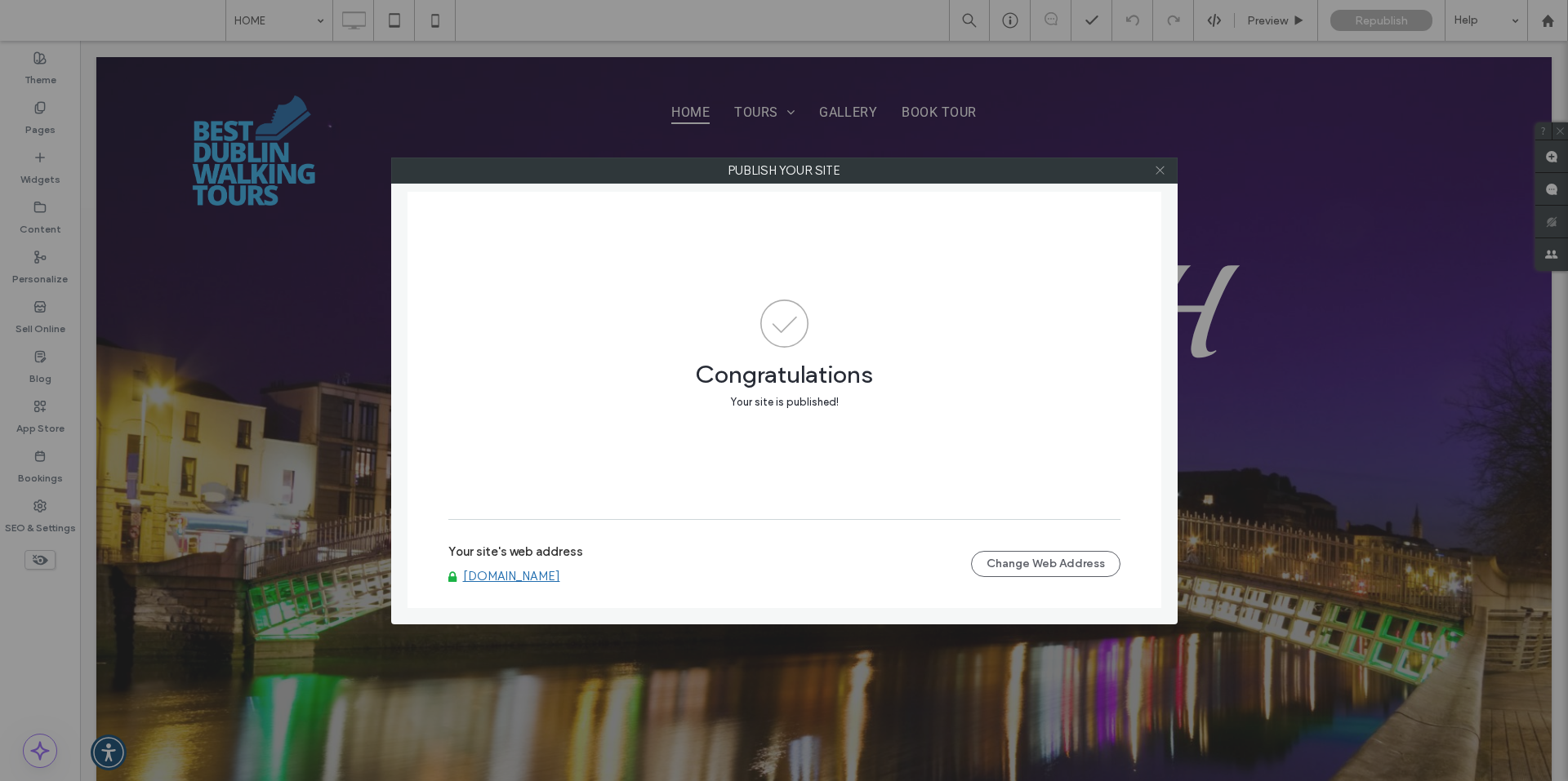
click at [1158, 168] on use at bounding box center [1159, 170] width 8 height 8
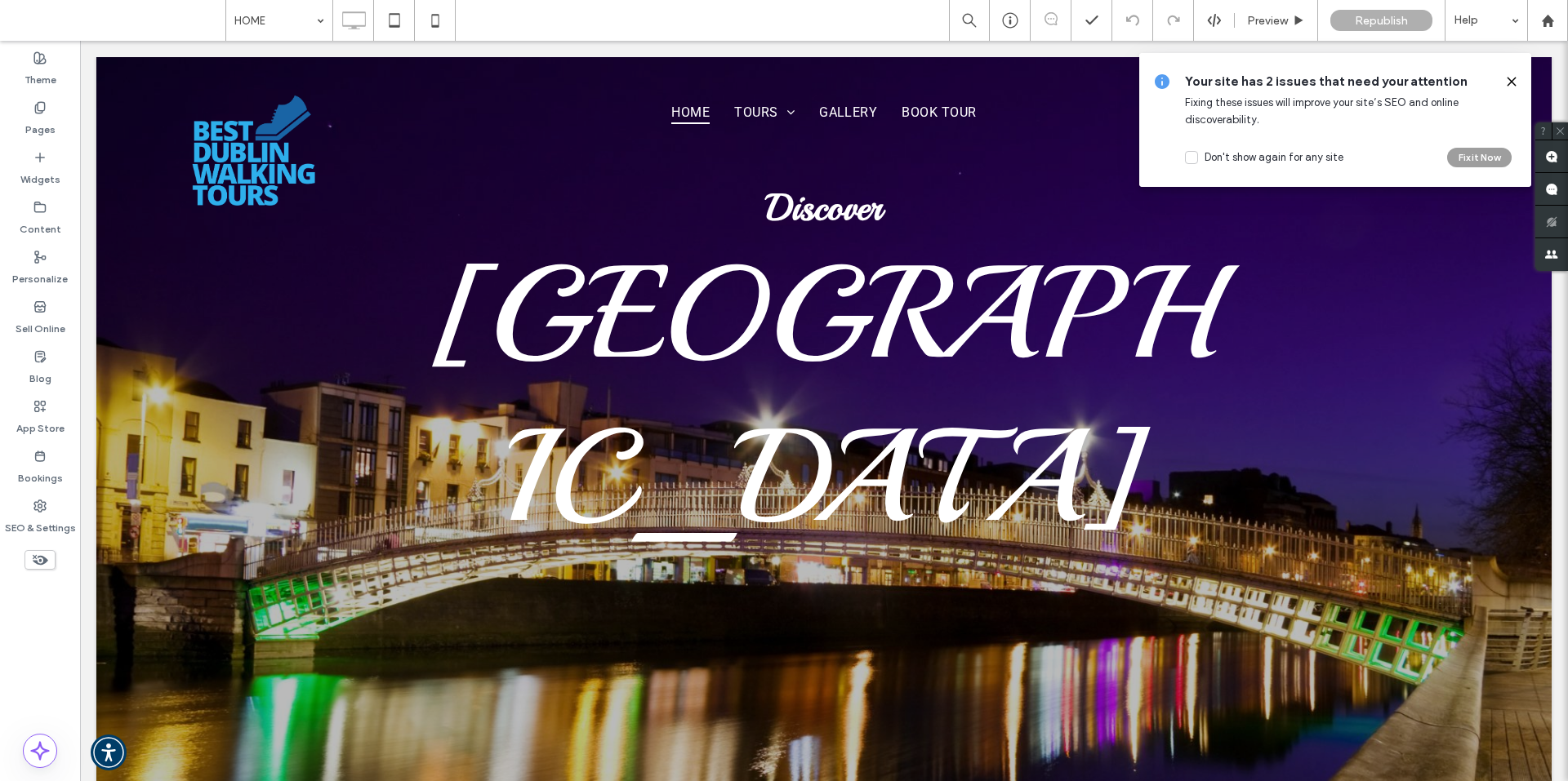
click at [1463, 162] on button "Fix it Now" at bounding box center [1479, 158] width 64 height 19
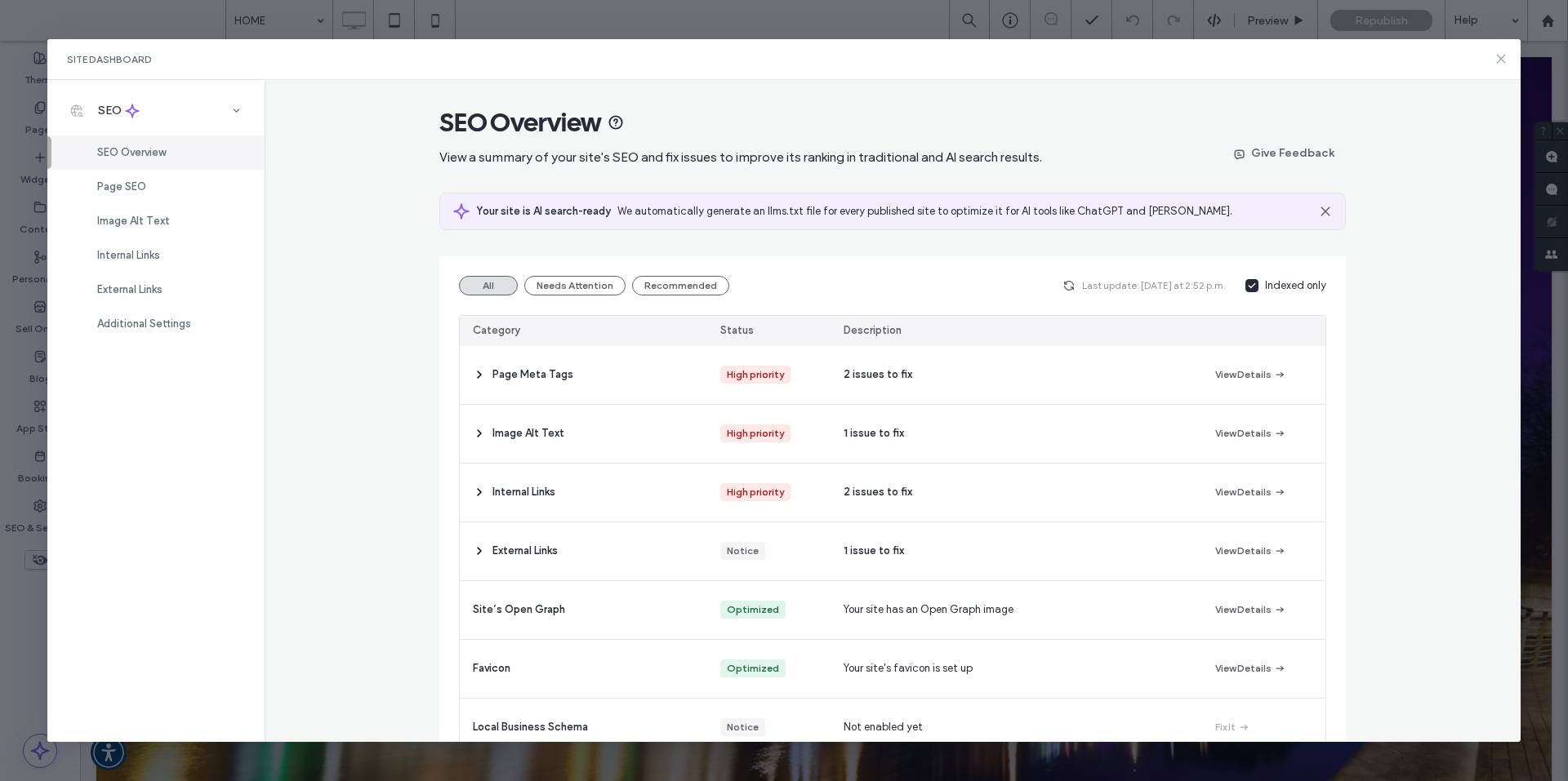
click at [1500, 59] on use at bounding box center [1502, 60] width 8 height 8
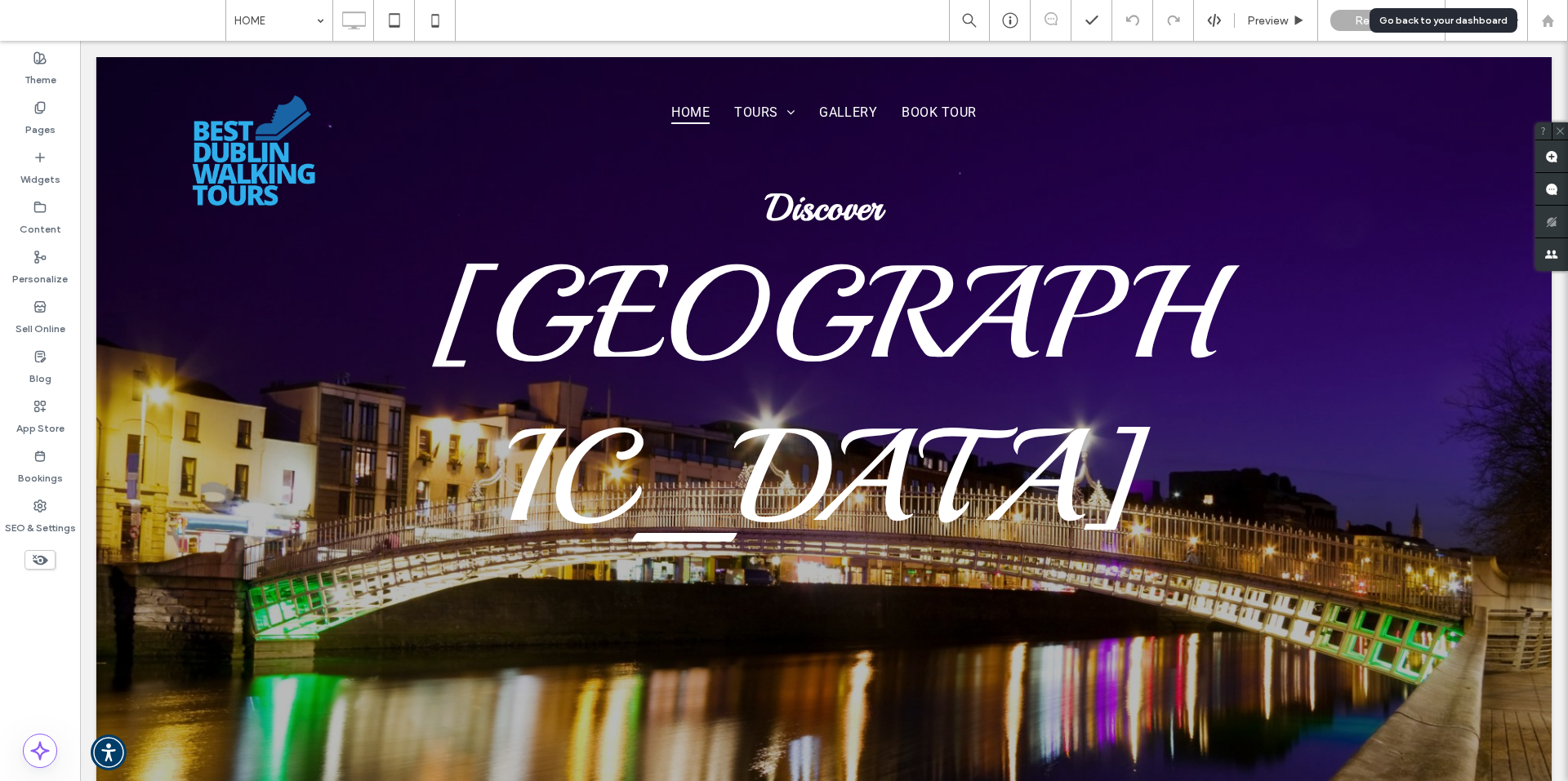
click at [1554, 15] on icon at bounding box center [1548, 20] width 13 height 13
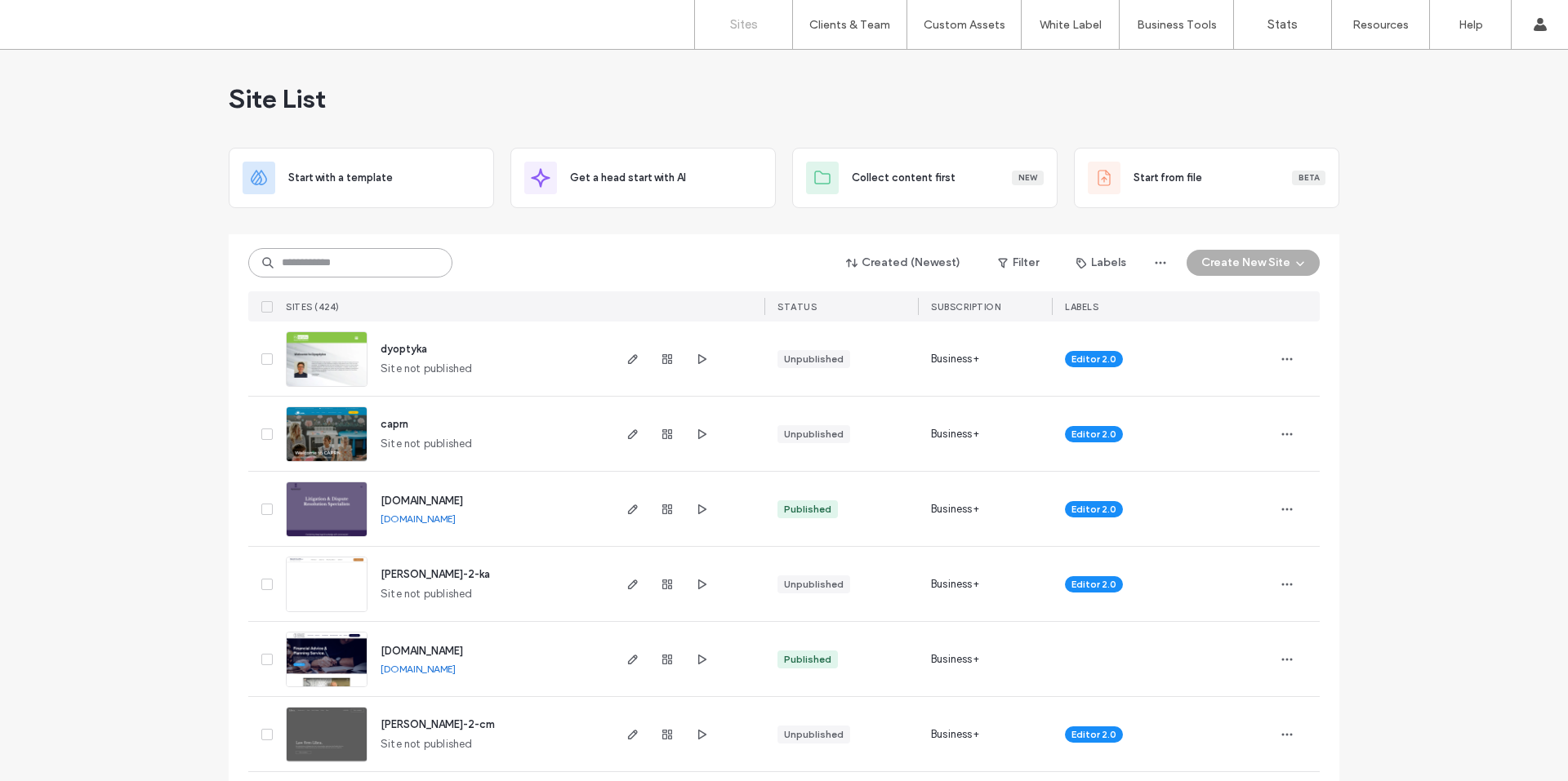
click at [329, 255] on input at bounding box center [350, 263] width 204 height 30
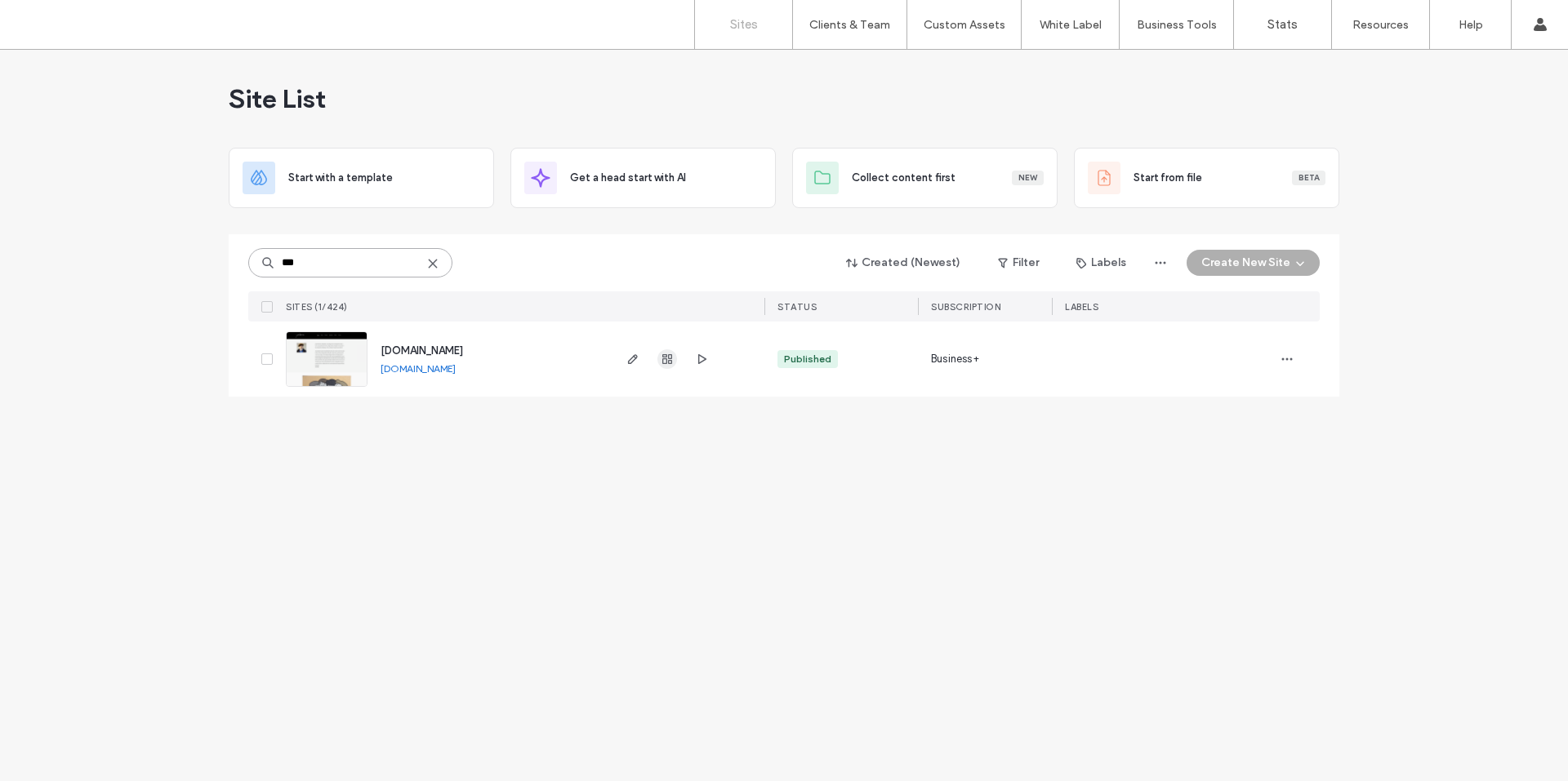
type input "***"
click at [664, 362] on icon "button" at bounding box center [668, 360] width 13 height 13
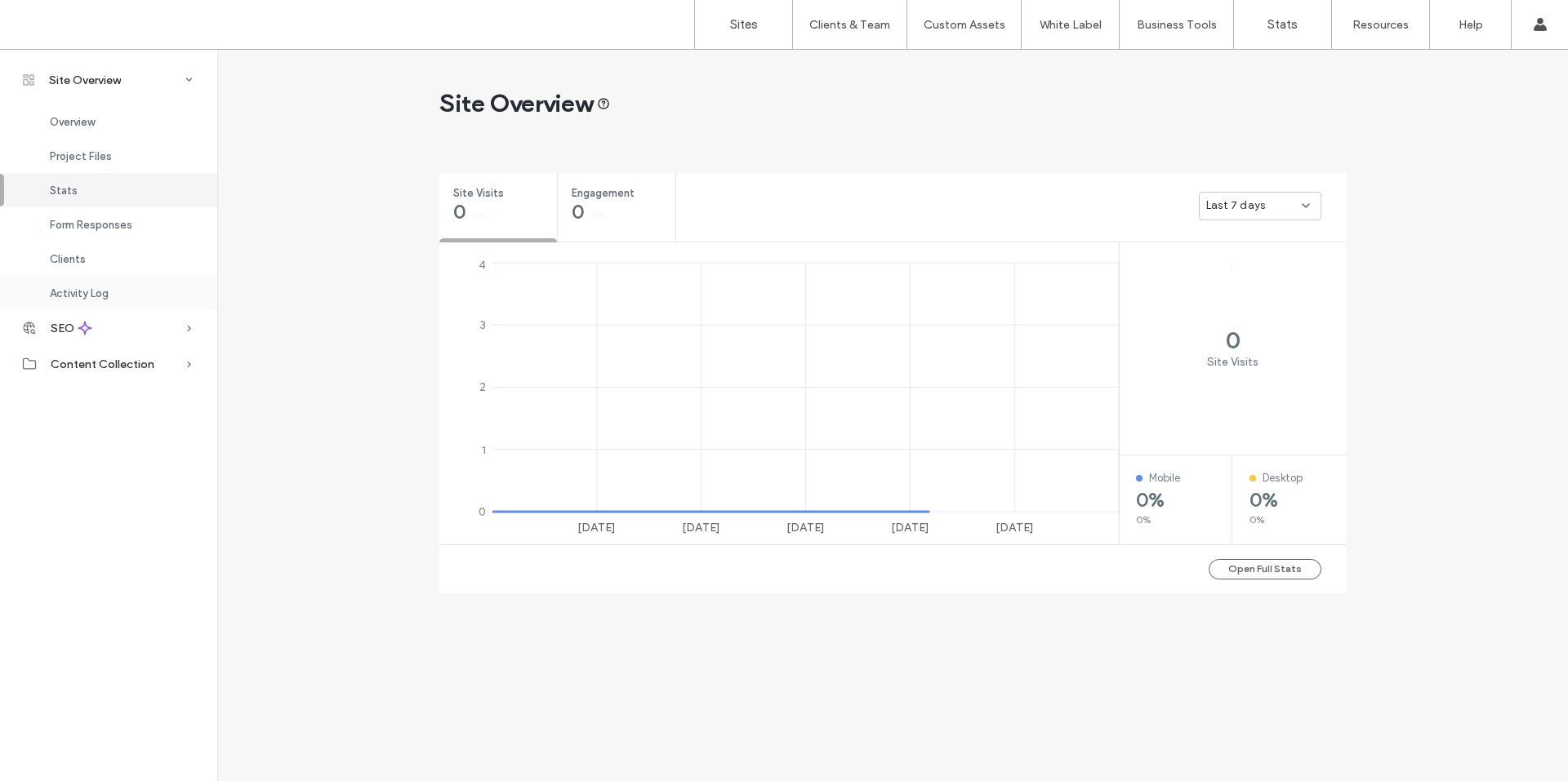
click at [87, 292] on span "Activity Log" at bounding box center [79, 293] width 59 height 13
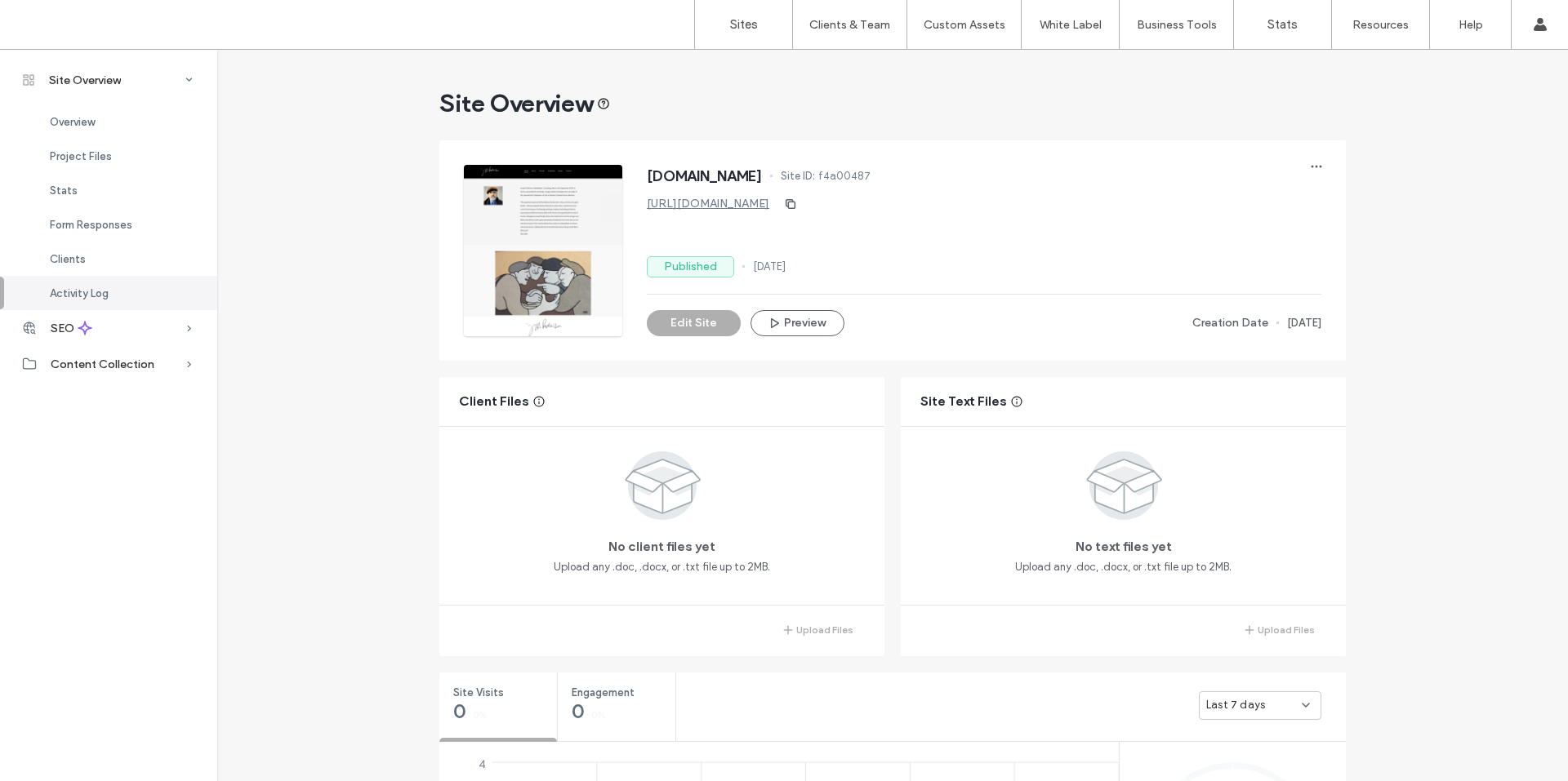
scroll to position [1572, 0]
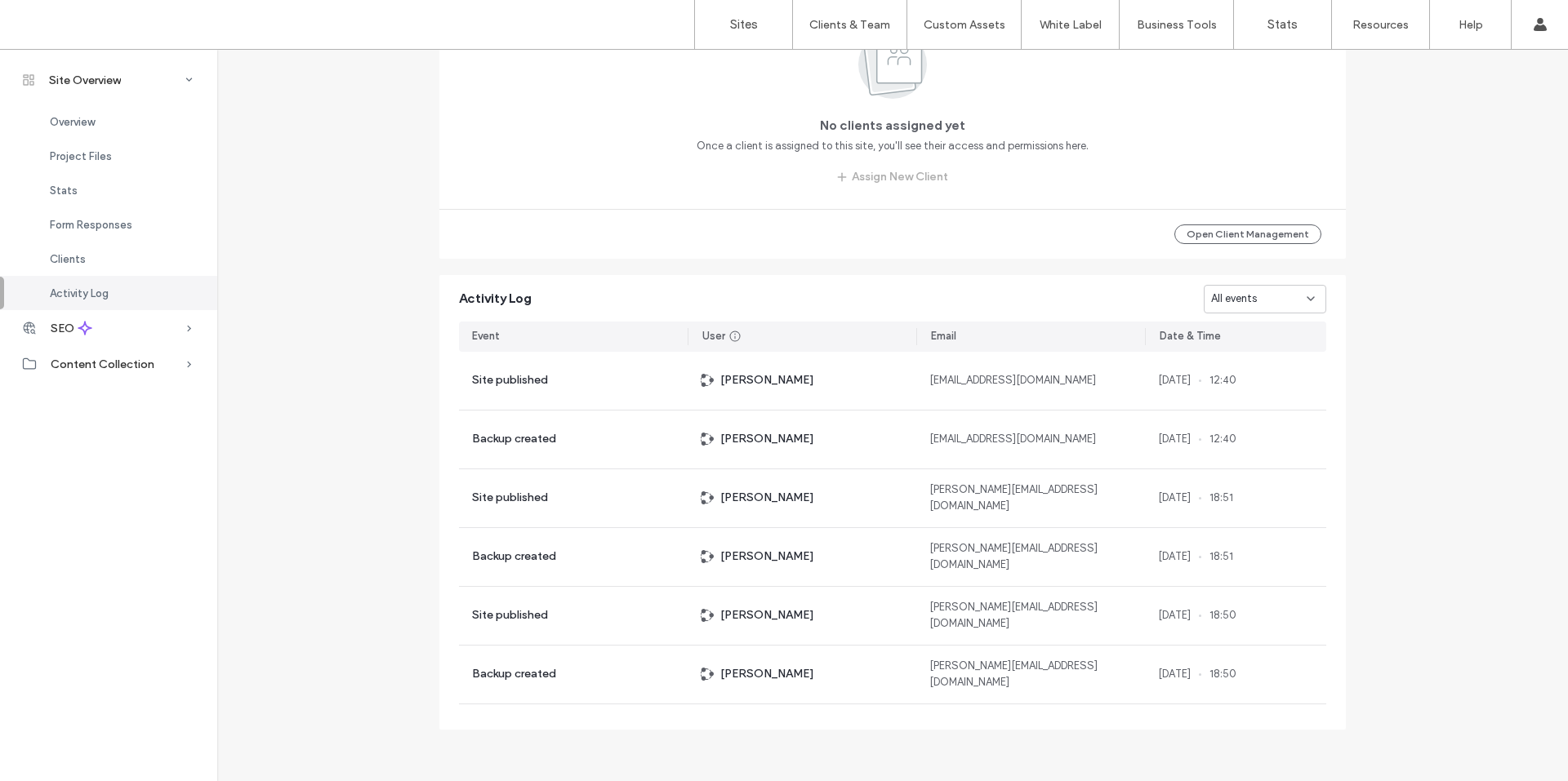
click at [1304, 300] on icon at bounding box center [1311, 299] width 13 height 13
click at [1242, 469] on span "Site created" at bounding box center [1236, 470] width 63 height 16
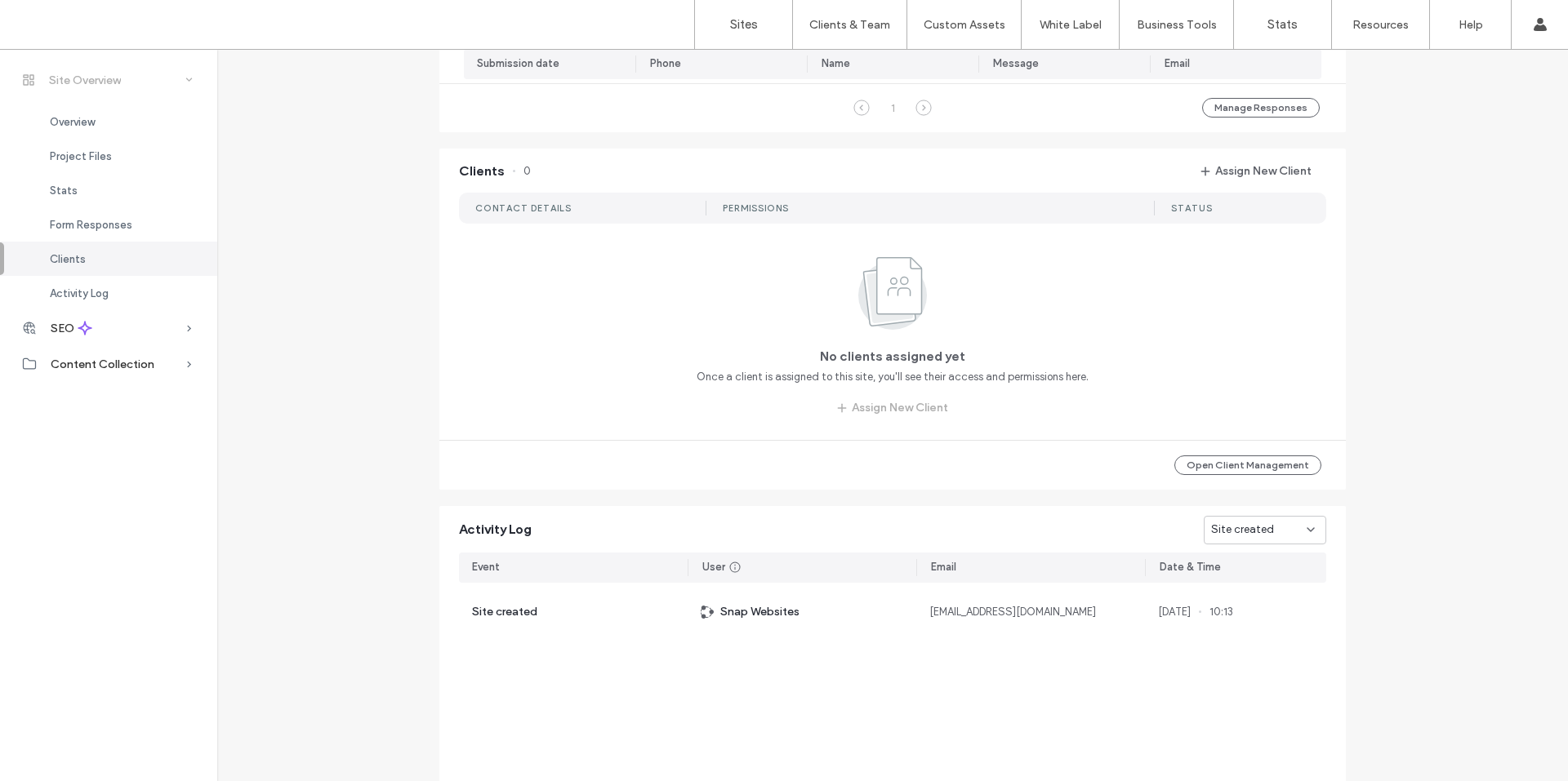
scroll to position [1245, 0]
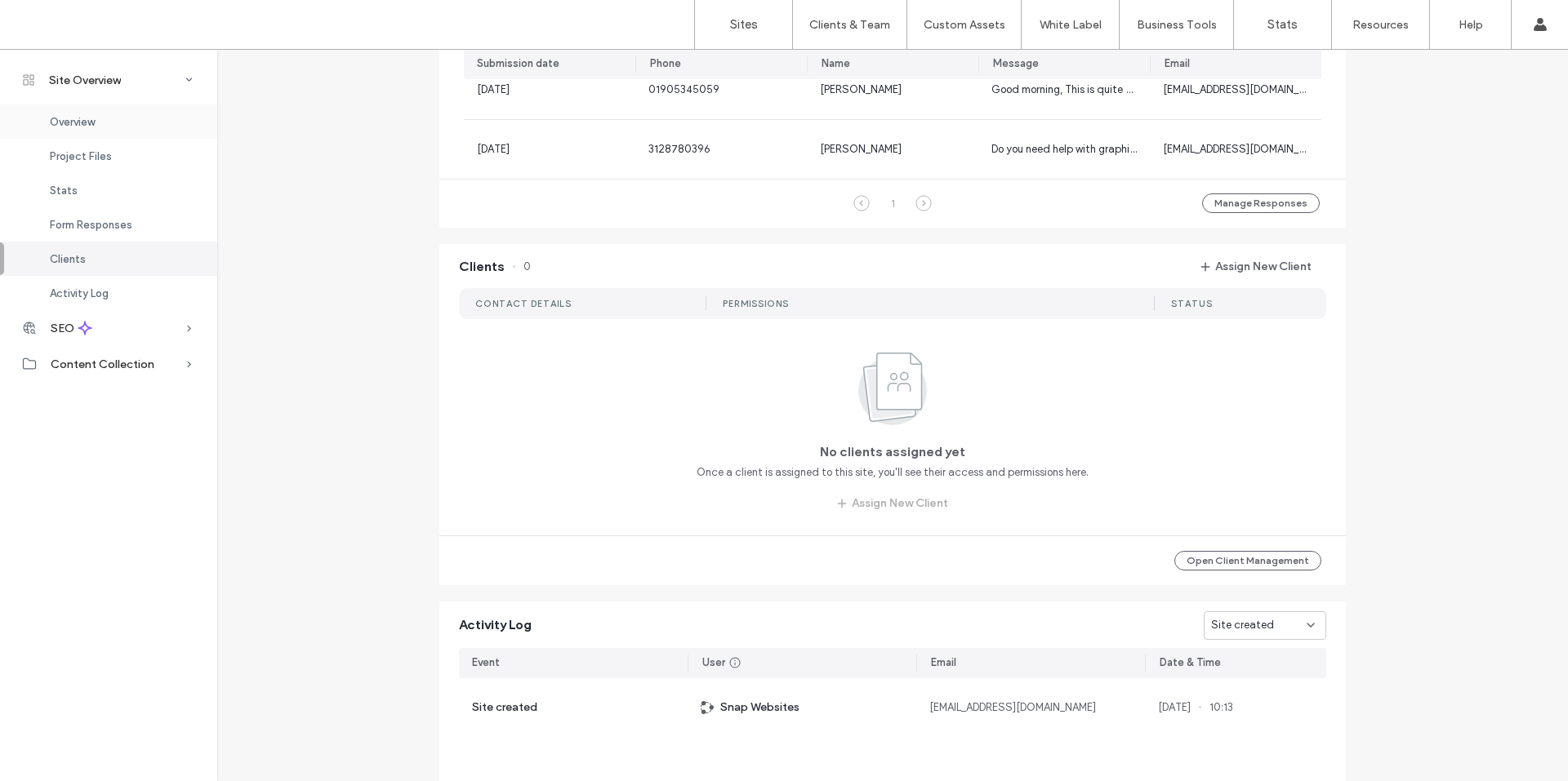
click at [56, 121] on span "Overview" at bounding box center [72, 122] width 45 height 13
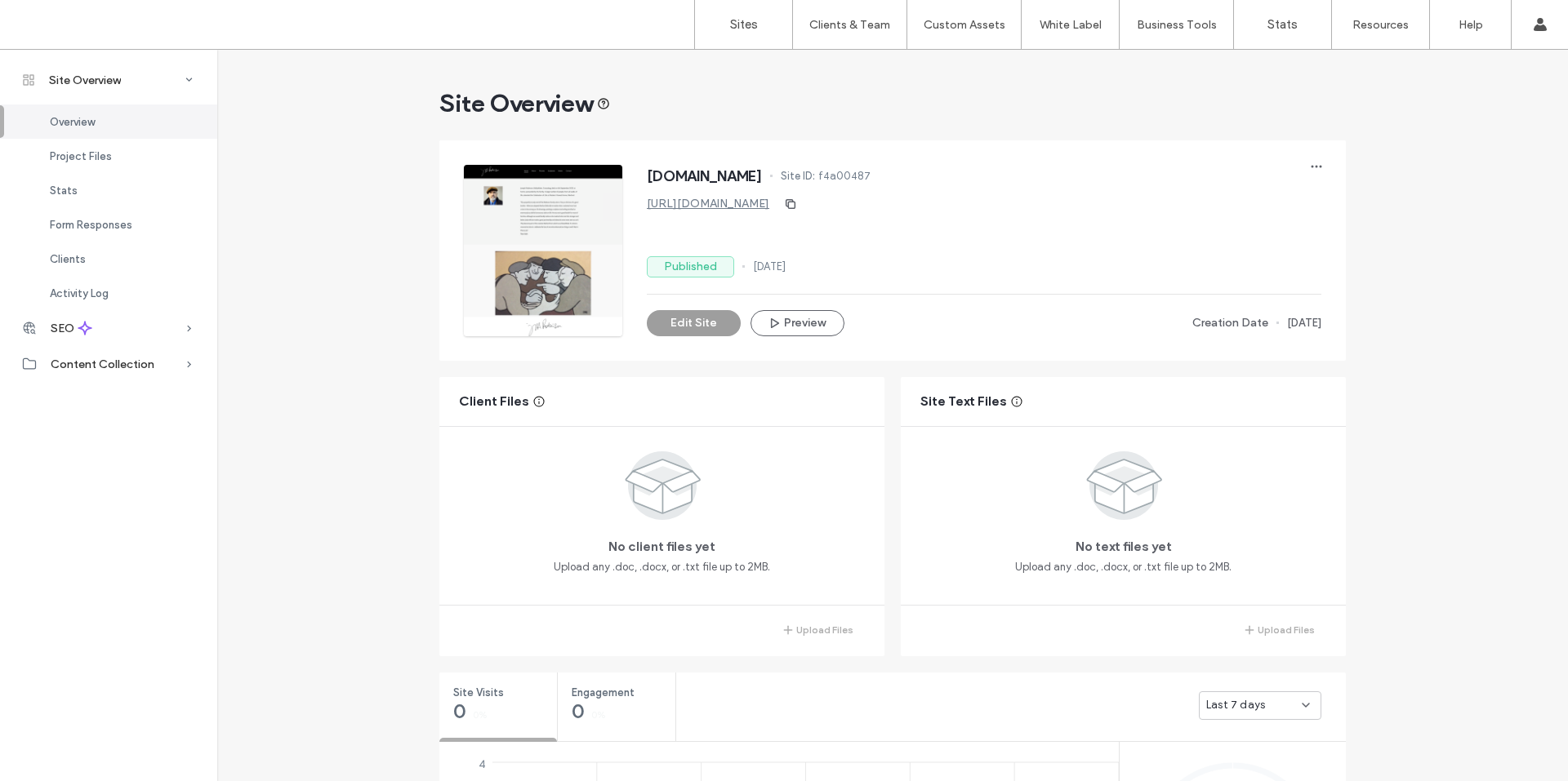
click at [699, 322] on button "Edit Site" at bounding box center [694, 323] width 94 height 26
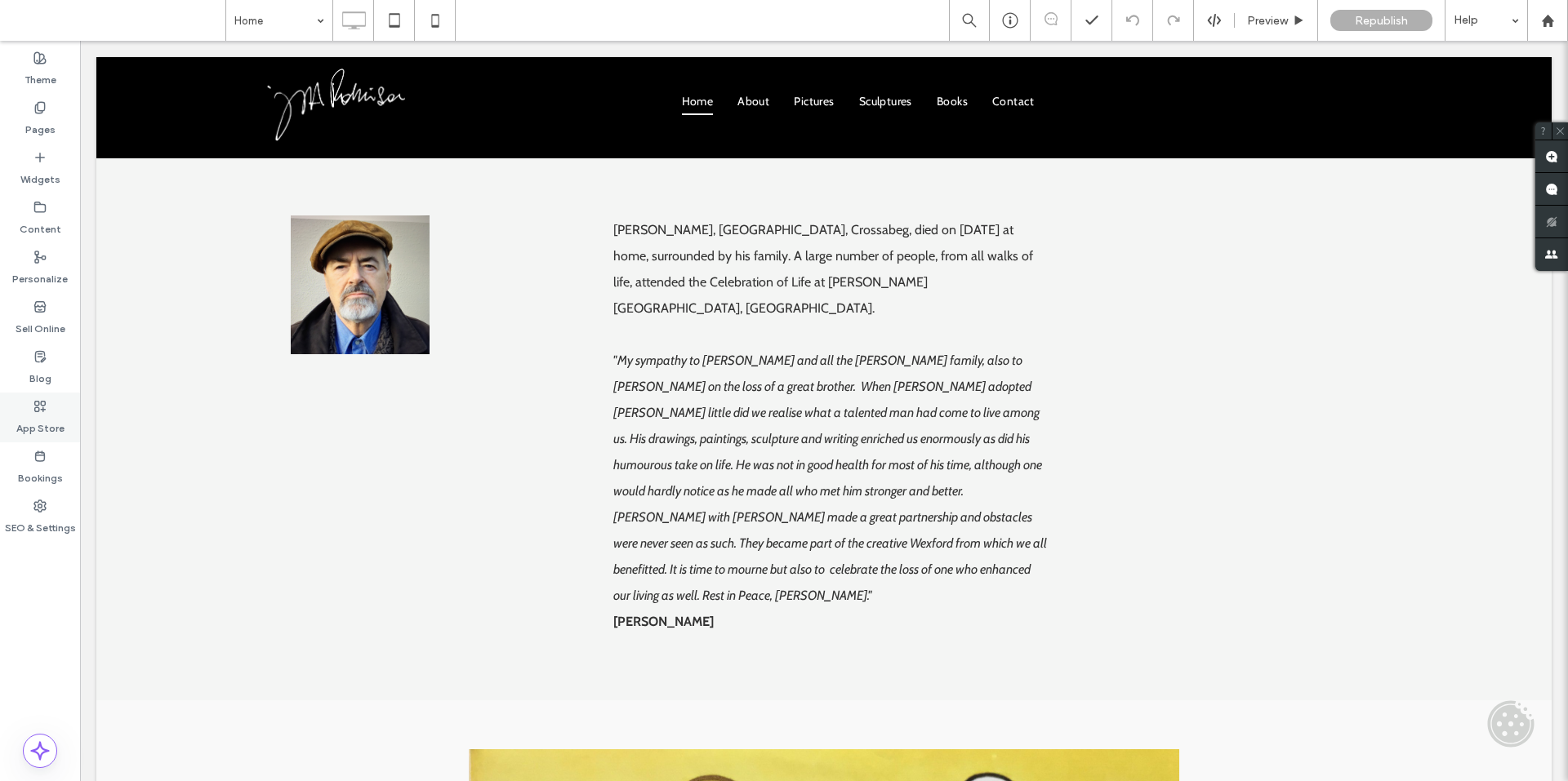
click at [19, 406] on div "App Store" at bounding box center [39, 417] width 80 height 50
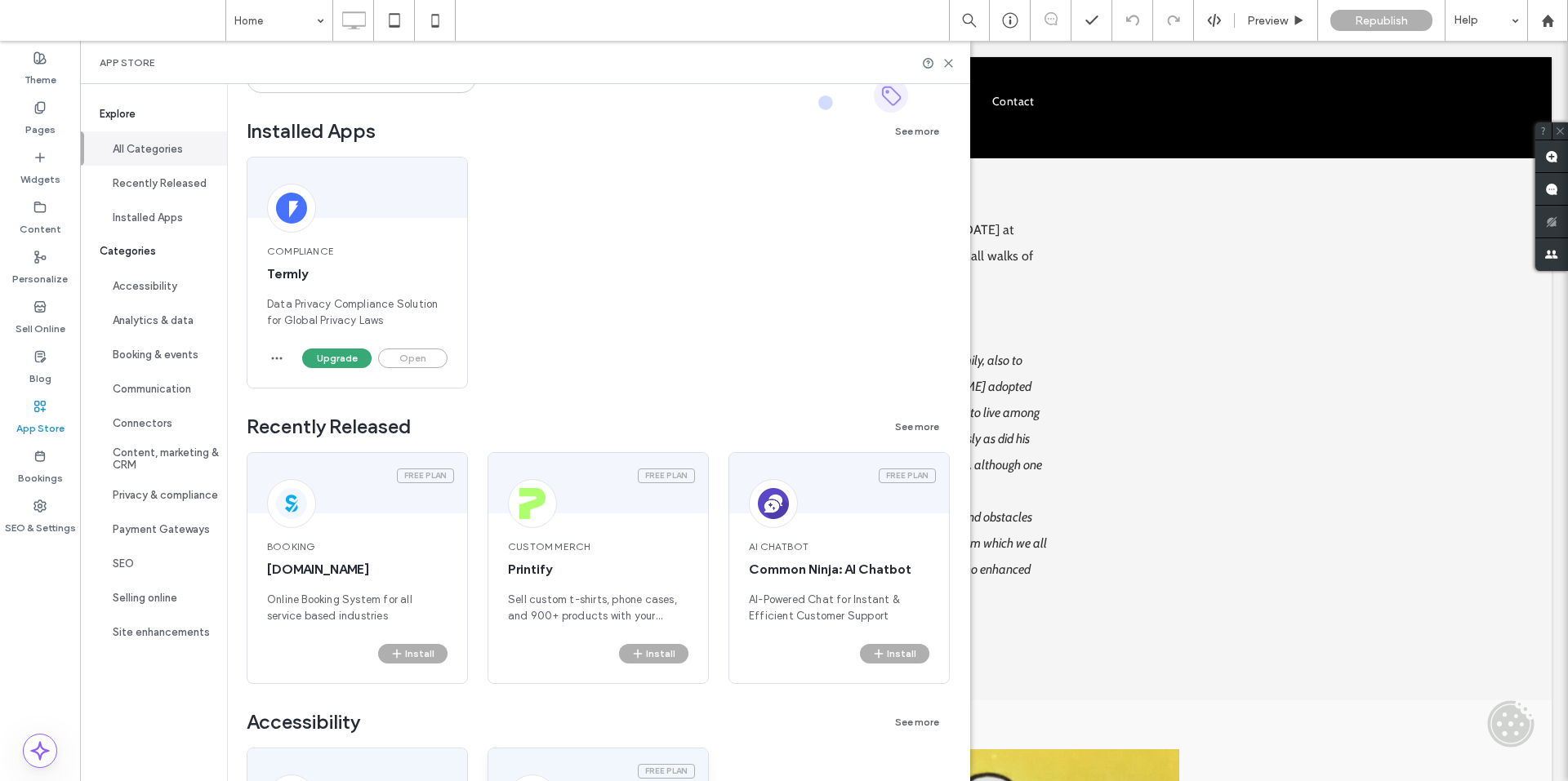
scroll to position [408, 0]
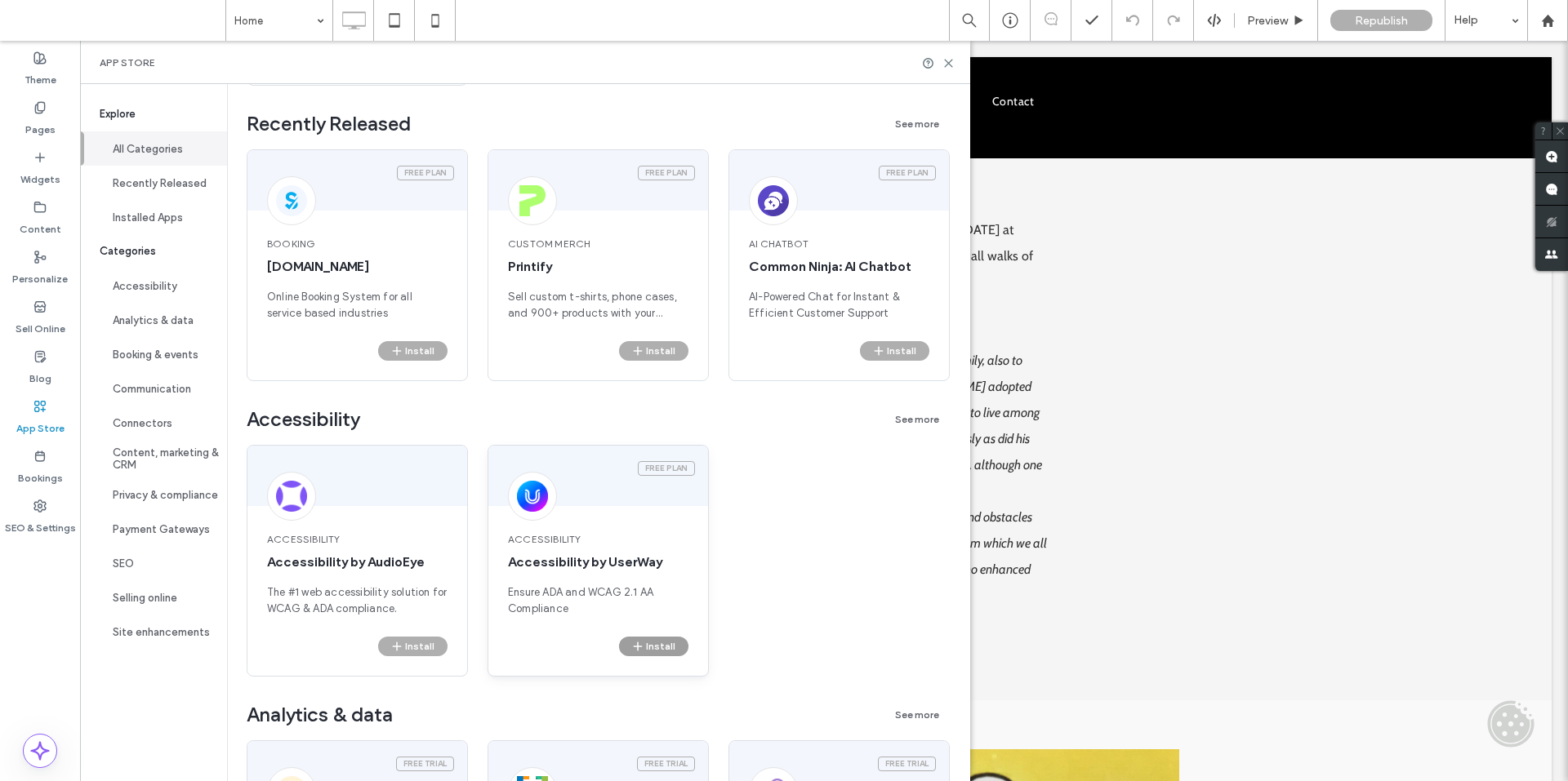
click at [653, 641] on button "Install" at bounding box center [653, 646] width 69 height 19
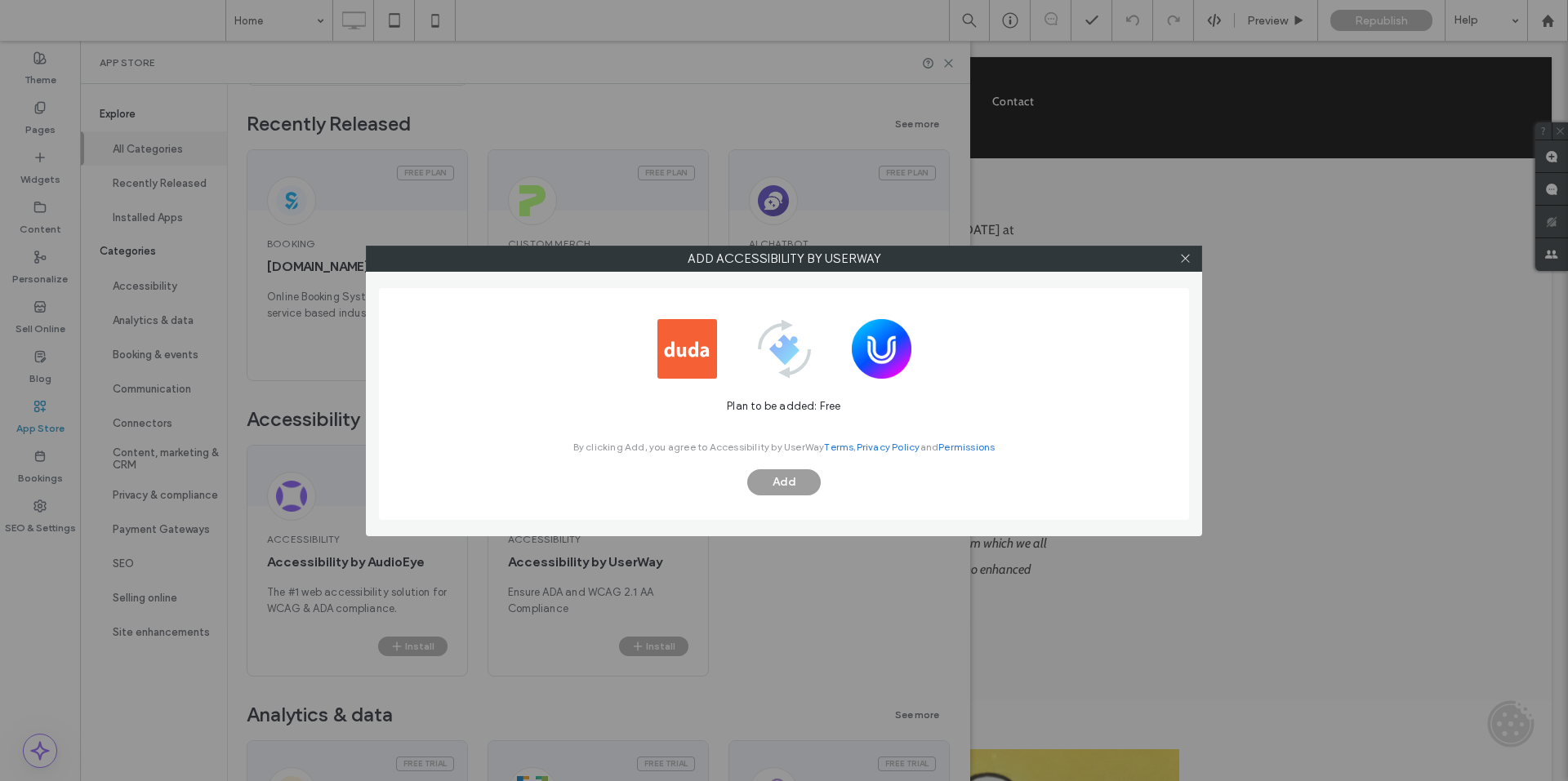
click at [767, 479] on button "Add" at bounding box center [784, 482] width 73 height 26
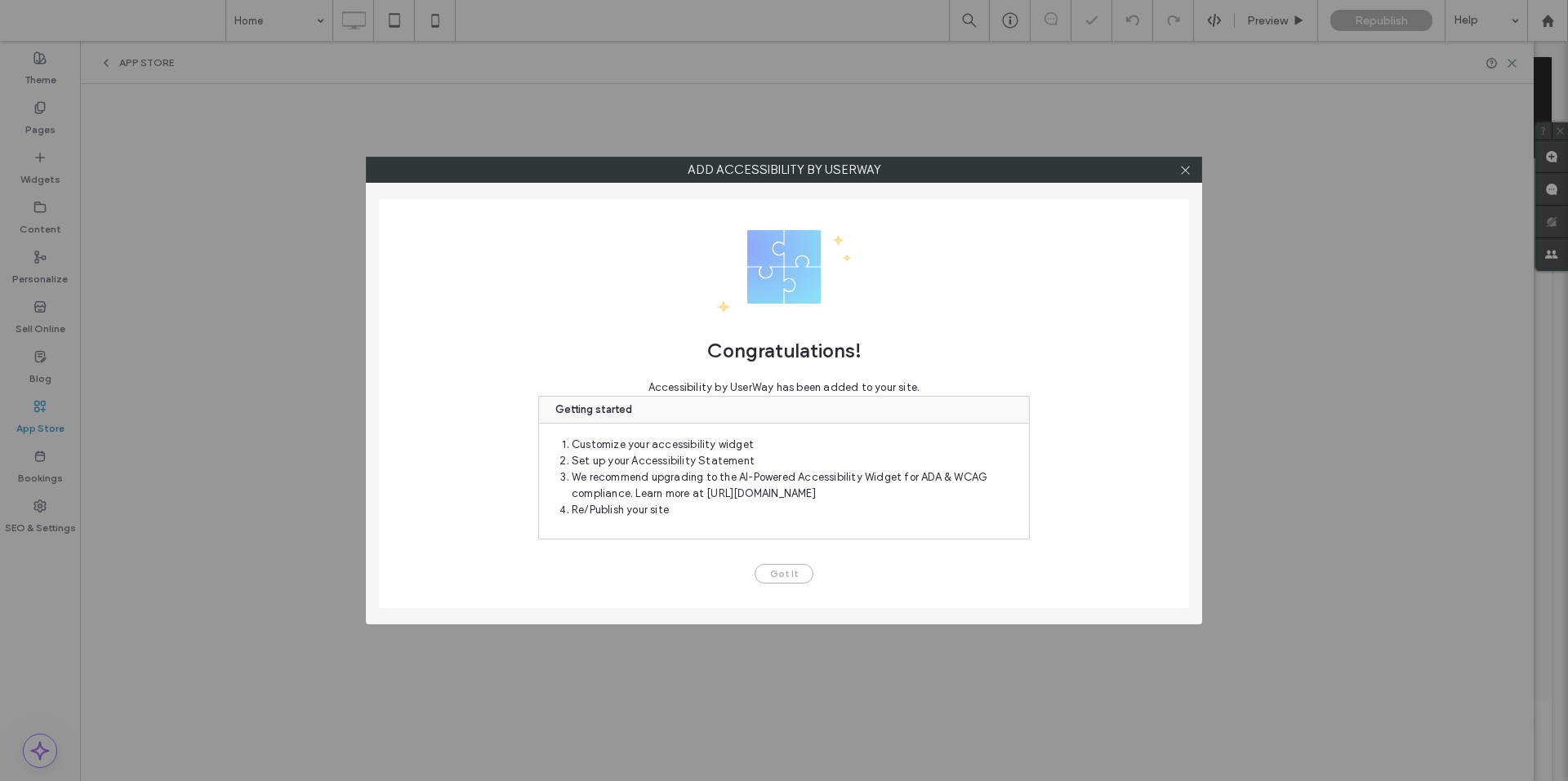
scroll to position [0, 0]
click at [787, 571] on button "Got It" at bounding box center [783, 574] width 59 height 19
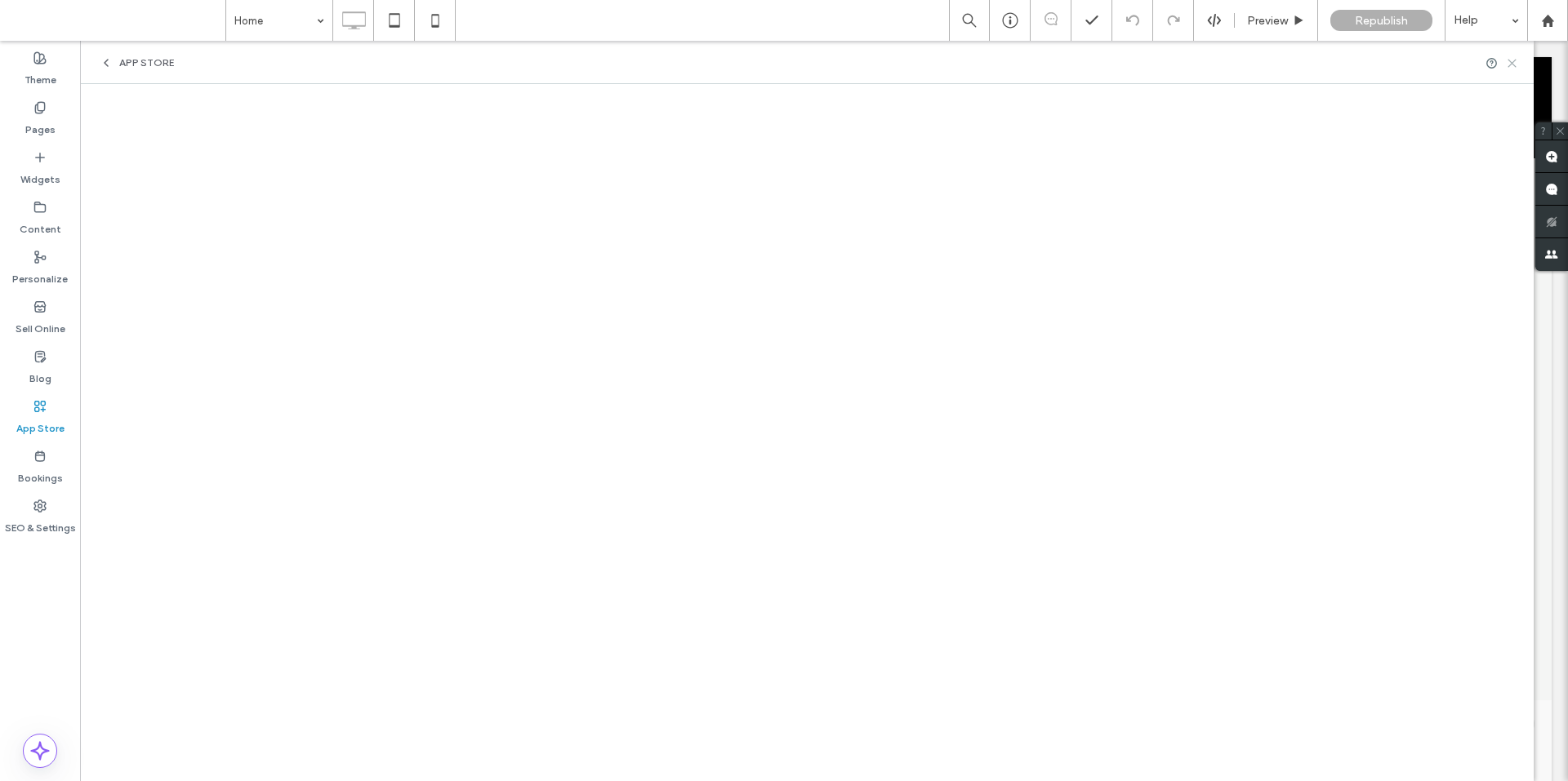
click at [1507, 62] on icon at bounding box center [1511, 63] width 13 height 13
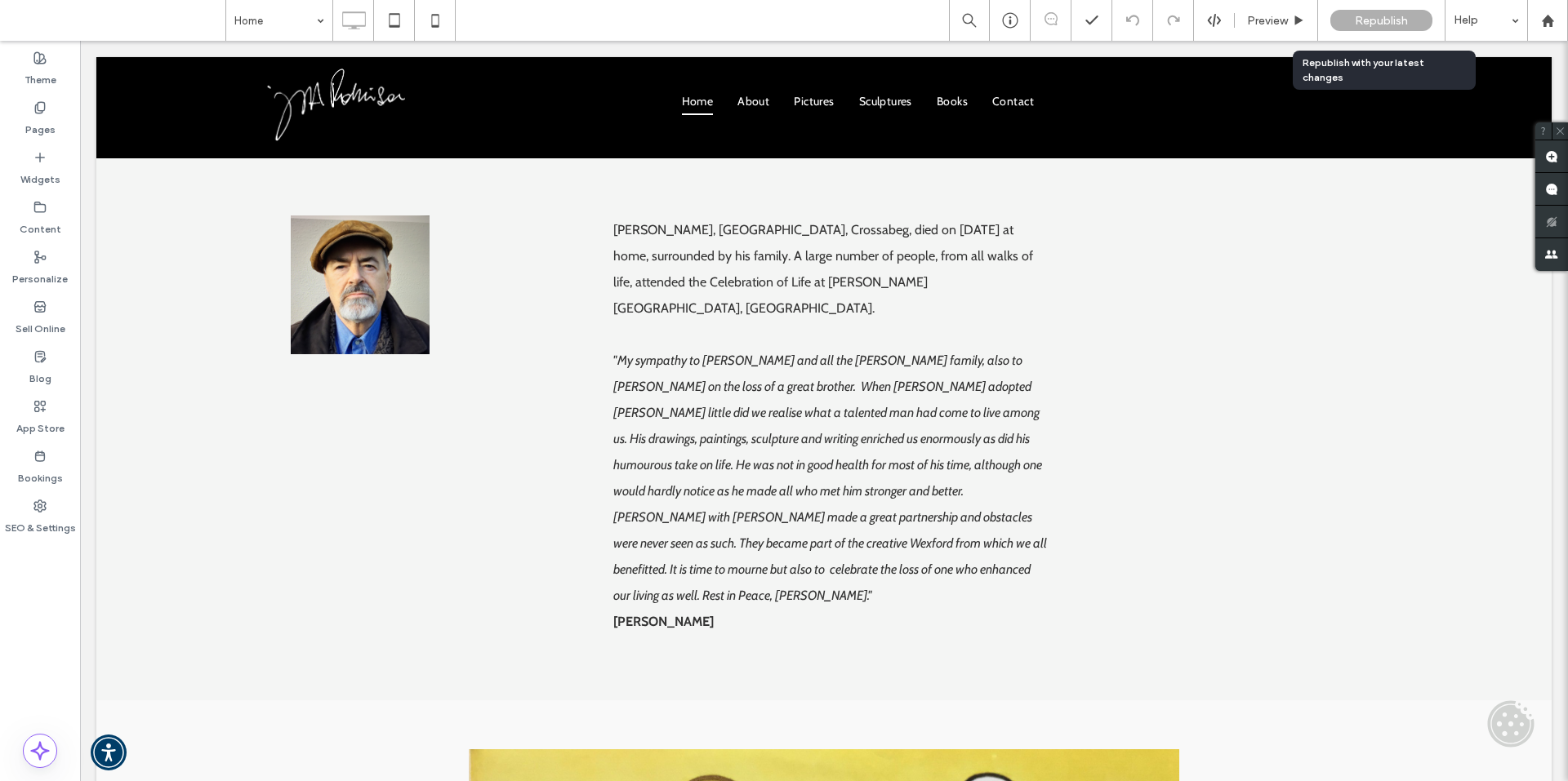
click at [1372, 22] on span "Republish" at bounding box center [1380, 20] width 53 height 13
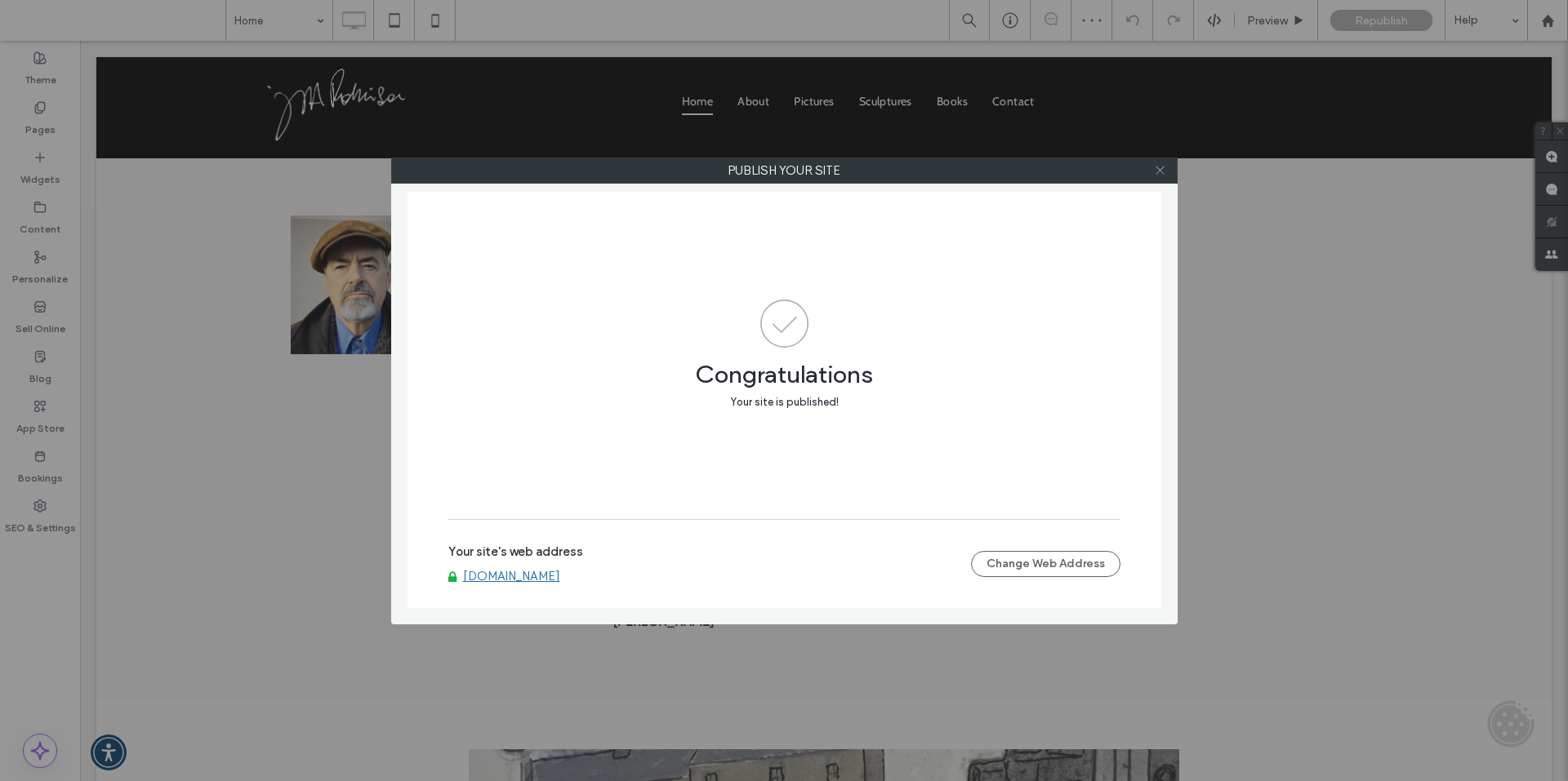
click at [1160, 170] on use at bounding box center [1159, 170] width 8 height 8
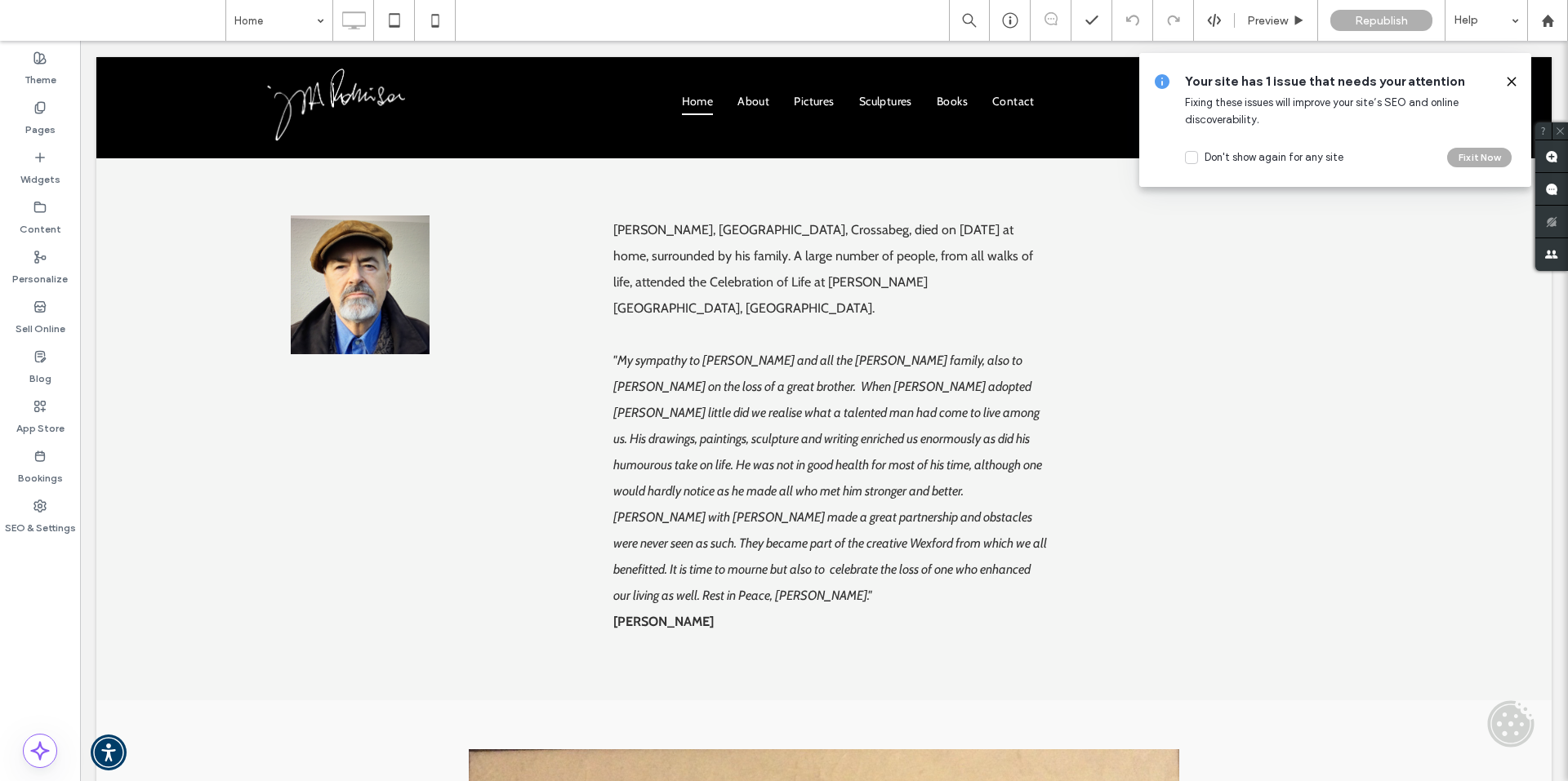
click at [1506, 76] on icon at bounding box center [1511, 82] width 13 height 13
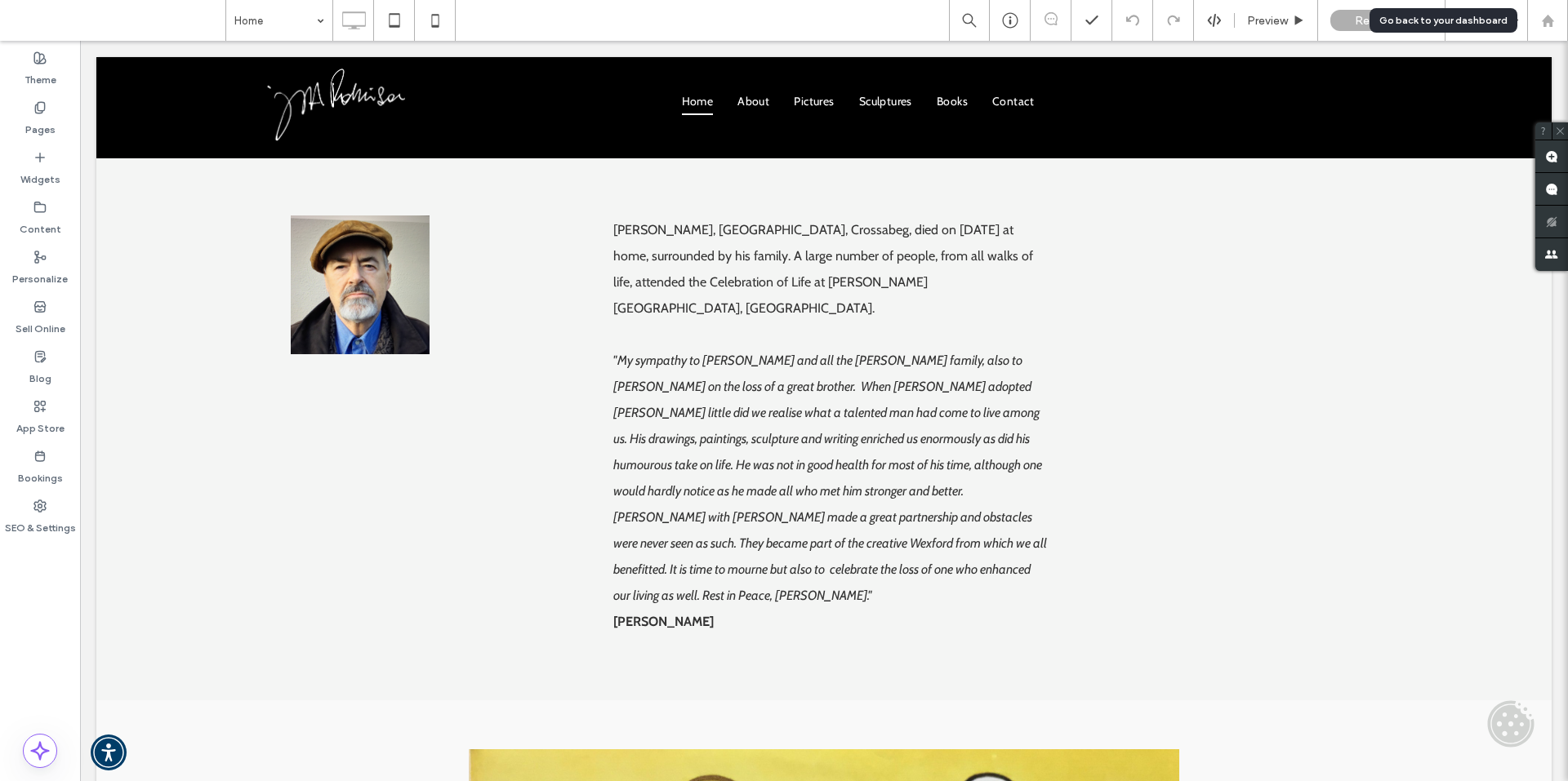
click at [1536, 15] on div at bounding box center [1547, 20] width 39 height 13
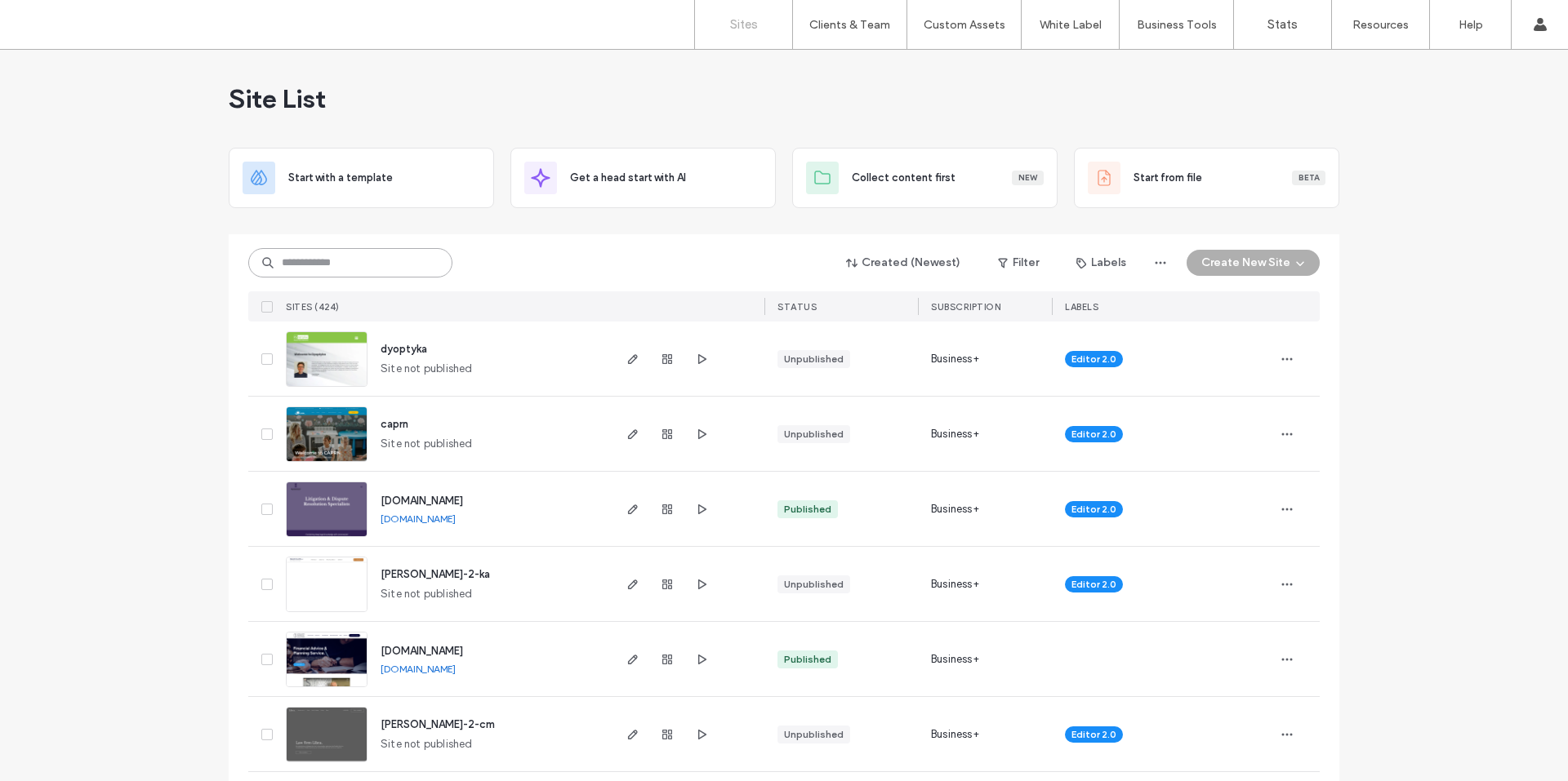
click at [341, 262] on input at bounding box center [350, 263] width 204 height 30
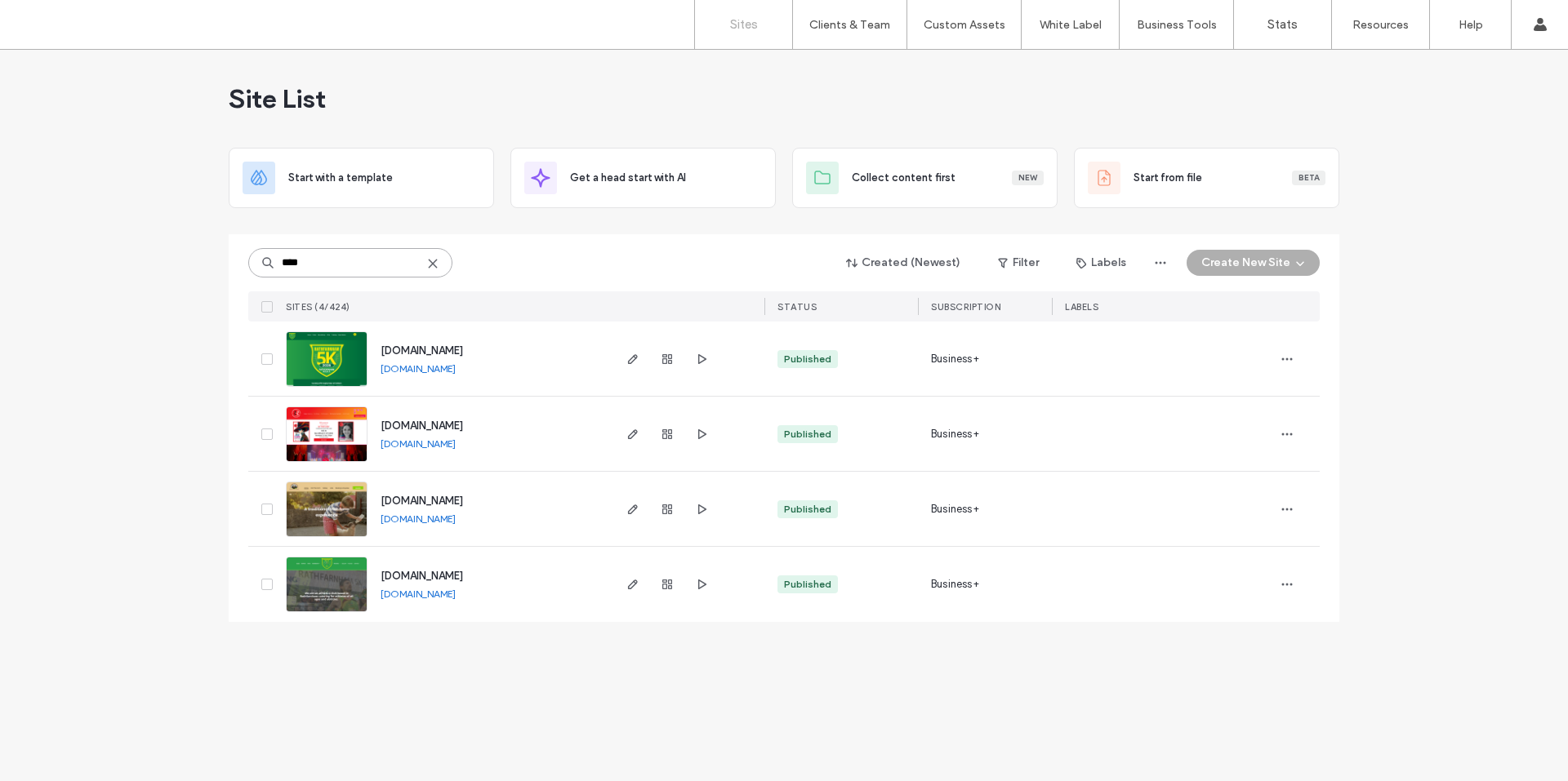
type input "****"
click at [175, 560] on div "Site List Start with a template Get a head start with AI Collect content first …" at bounding box center [784, 416] width 1568 height 732
click at [636, 585] on icon "button" at bounding box center [633, 585] width 13 height 13
